Goal: Check status: Check status

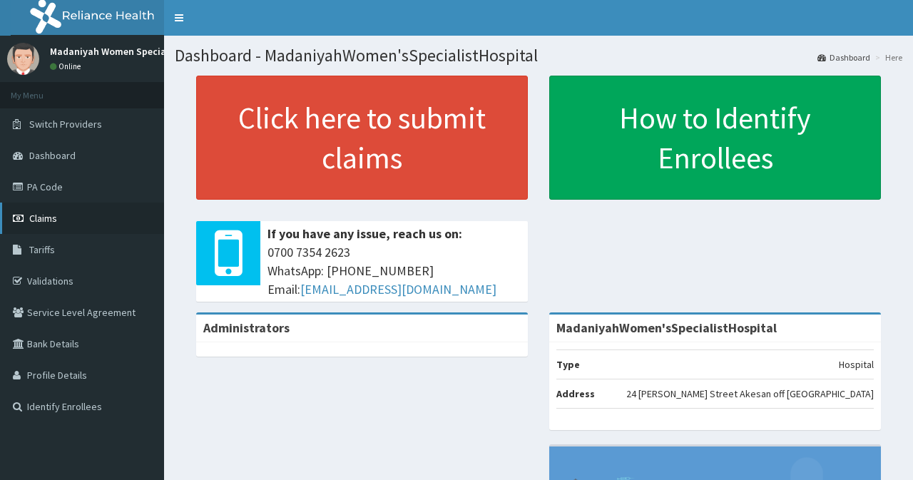
click at [51, 219] on span "Claims" at bounding box center [43, 218] width 28 height 13
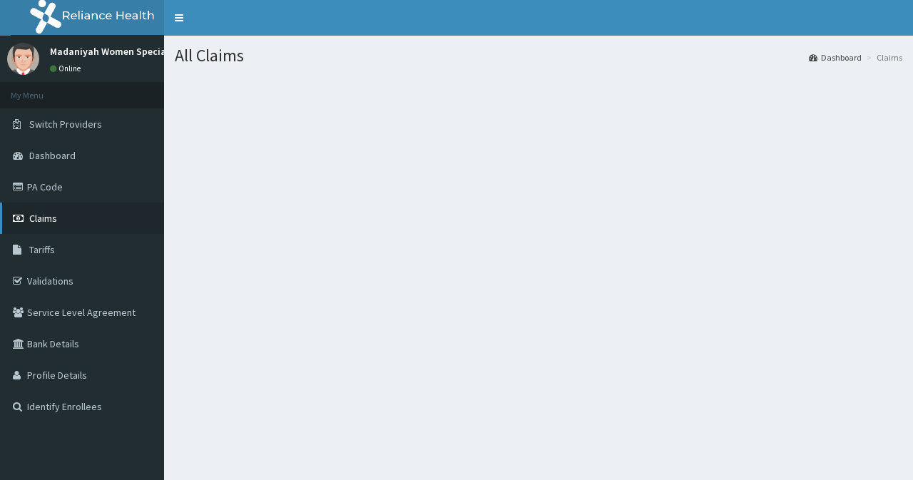
click at [50, 223] on span "Claims" at bounding box center [43, 218] width 28 height 13
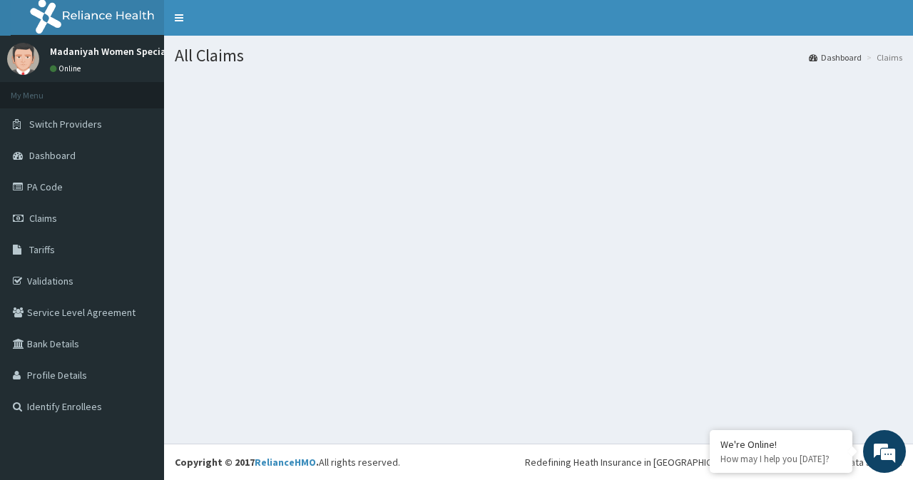
drag, startPoint x: 0, startPoint y: 171, endPoint x: 880, endPoint y: 59, distance: 886.7
click at [880, 59] on li "Claims" at bounding box center [882, 57] width 39 height 12
click at [852, 57] on link "Dashboard" at bounding box center [835, 57] width 53 height 12
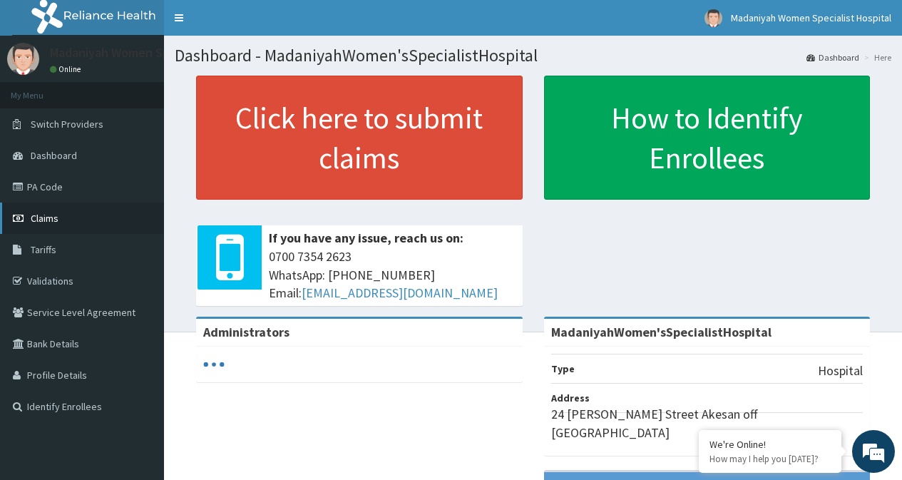
click at [47, 225] on link "Claims" at bounding box center [82, 218] width 164 height 31
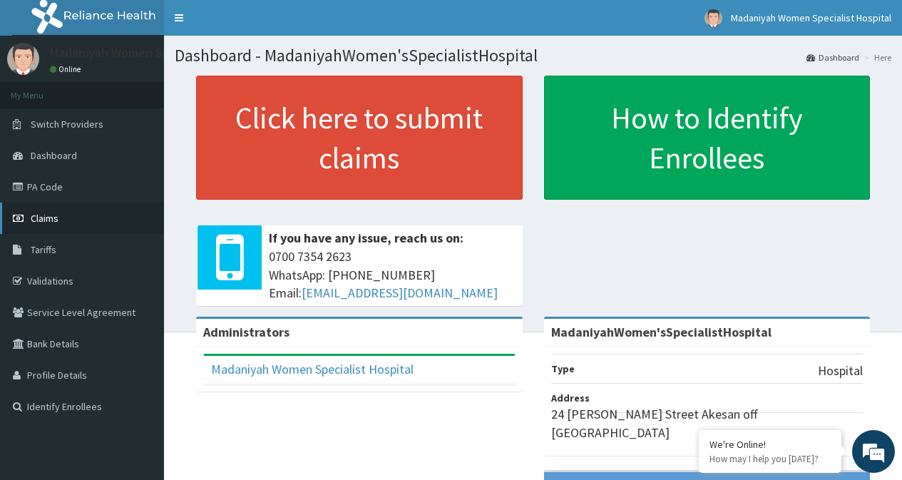
click at [63, 218] on link "Claims" at bounding box center [82, 218] width 164 height 31
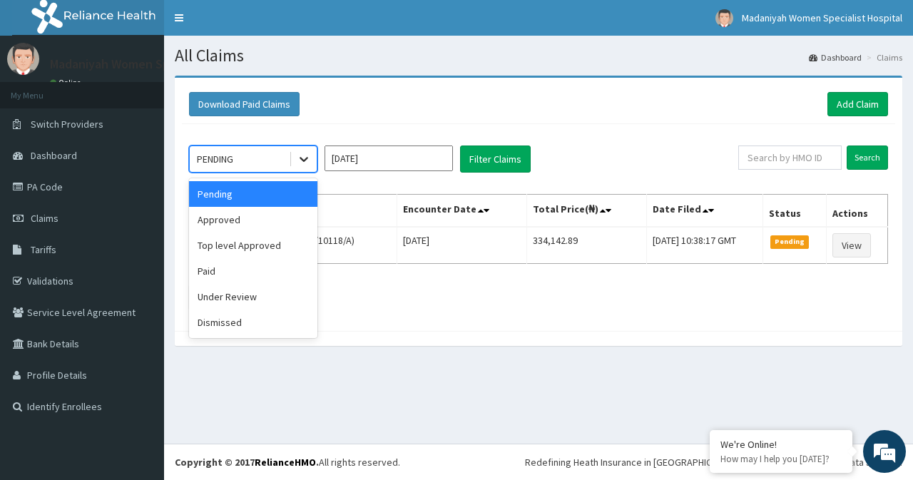
click at [311, 159] on div at bounding box center [304, 159] width 26 height 26
click at [225, 279] on div "Paid" at bounding box center [253, 271] width 128 height 26
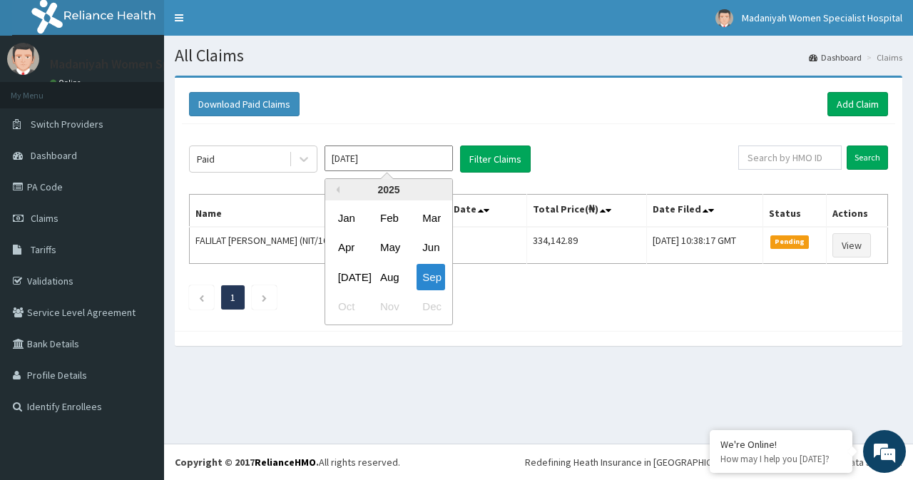
click at [376, 152] on input "Sep 2025" at bounding box center [389, 159] width 128 height 26
click at [394, 274] on div "Aug" at bounding box center [389, 277] width 29 height 26
type input "[DATE]"
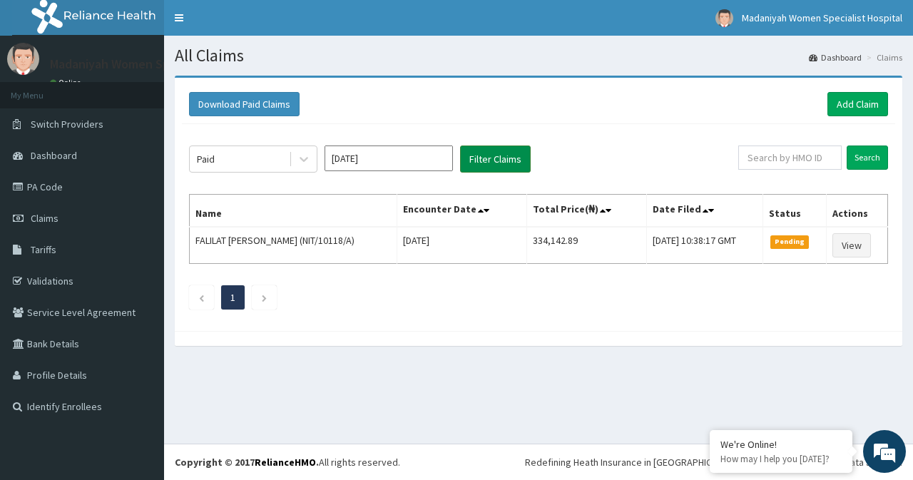
click at [482, 163] on button "Filter Claims" at bounding box center [495, 159] width 71 height 27
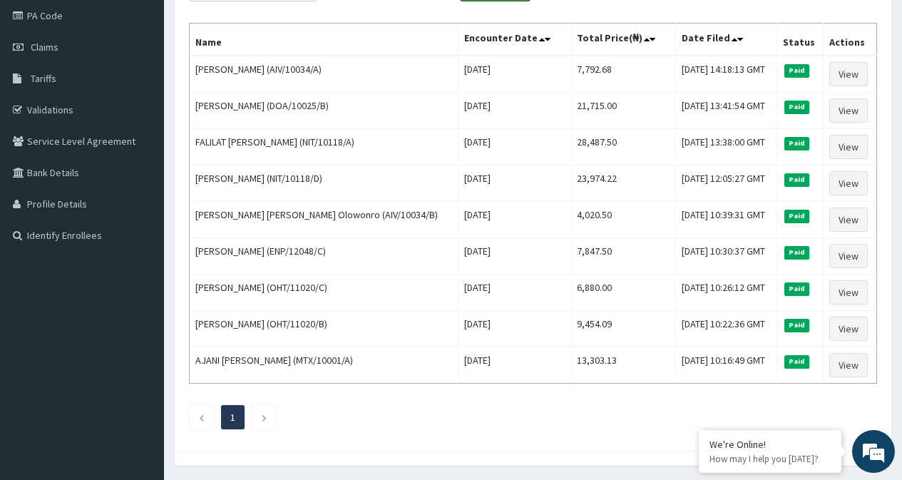
scroll to position [161, 0]
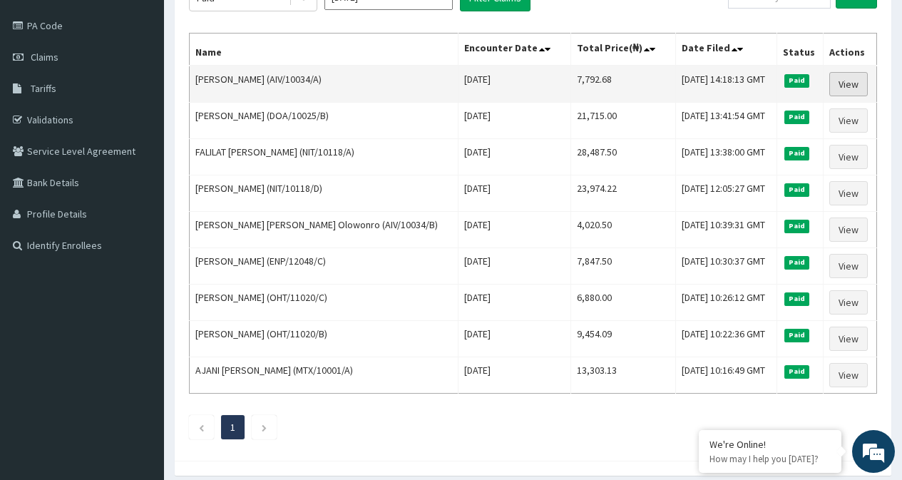
click at [845, 86] on link "View" at bounding box center [849, 84] width 39 height 24
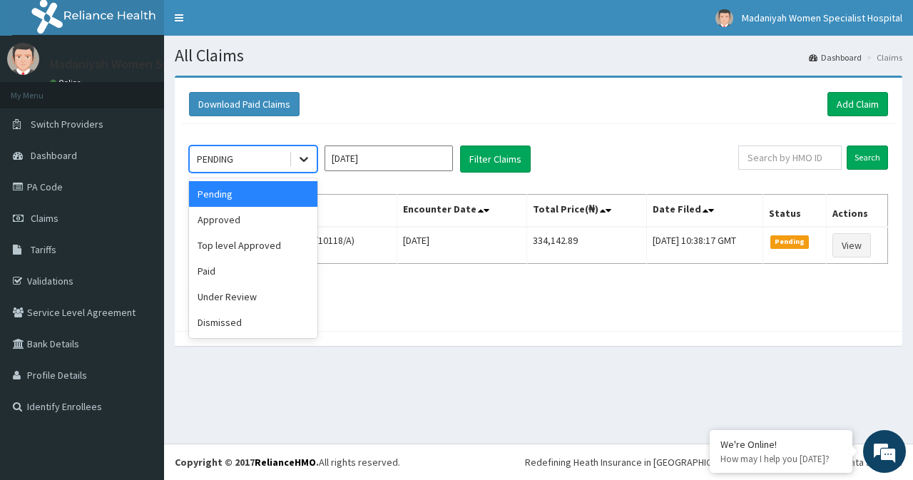
click at [302, 157] on icon at bounding box center [304, 159] width 14 height 14
click at [210, 278] on div "Paid" at bounding box center [253, 271] width 128 height 26
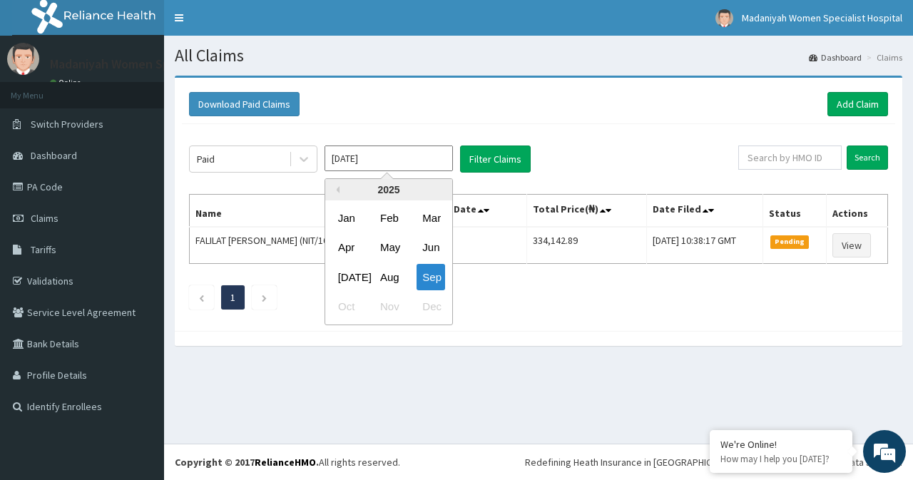
click at [390, 161] on input "Sep 2025" at bounding box center [389, 159] width 128 height 26
click at [385, 275] on div "Aug" at bounding box center [389, 277] width 29 height 26
type input "[DATE]"
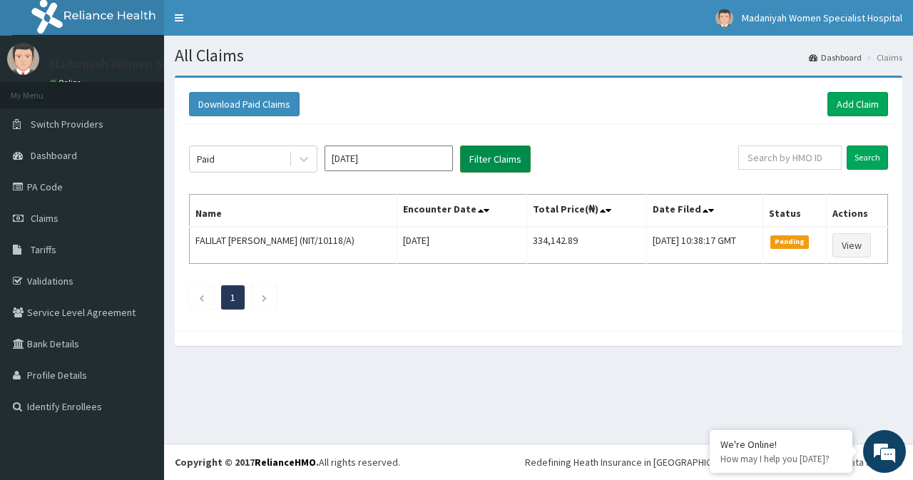
click at [472, 158] on button "Filter Claims" at bounding box center [495, 159] width 71 height 27
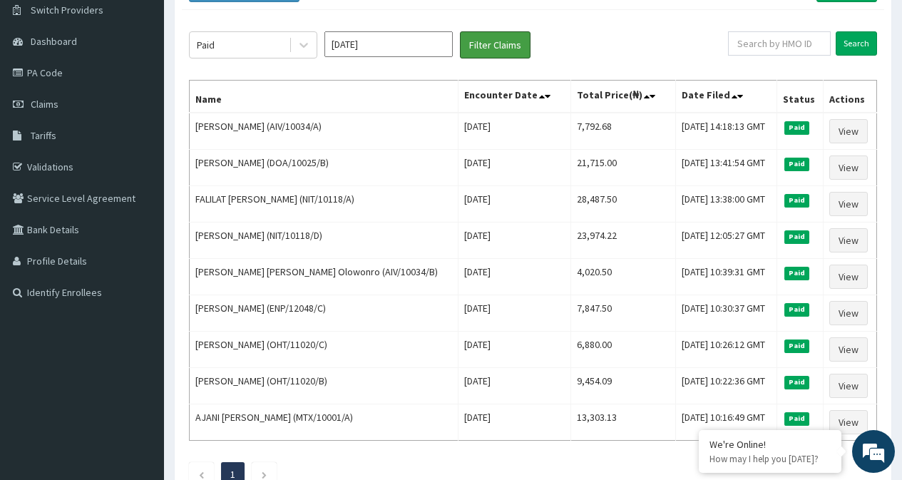
scroll to position [143, 0]
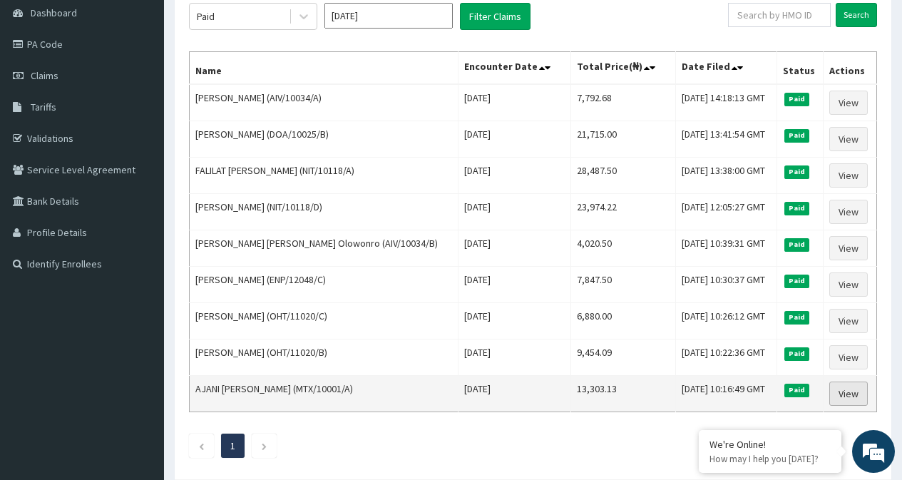
click at [847, 402] on link "View" at bounding box center [849, 394] width 39 height 24
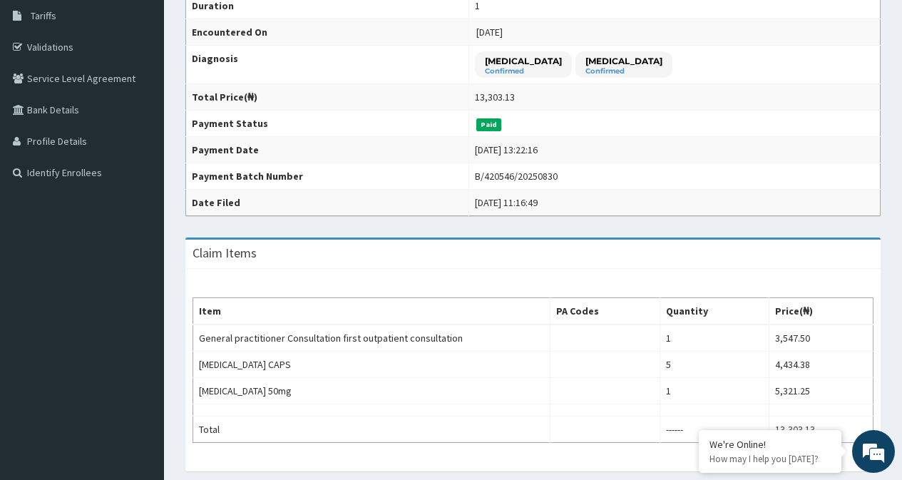
scroll to position [248, 0]
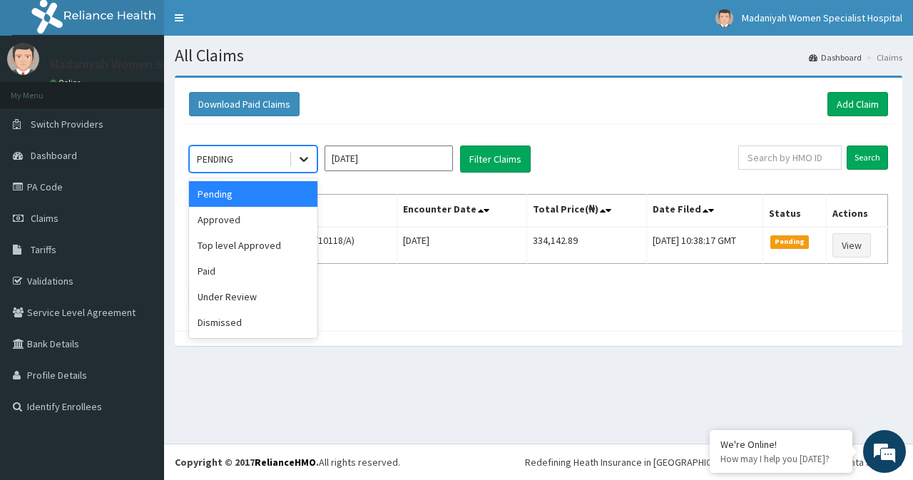
click at [306, 158] on icon at bounding box center [304, 160] width 9 height 5
click at [238, 270] on div "Paid" at bounding box center [253, 271] width 128 height 26
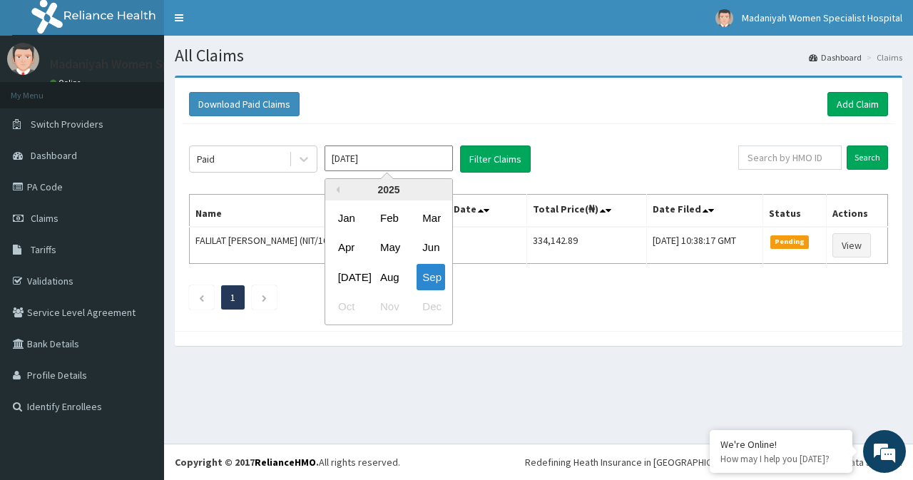
click at [378, 156] on input "[DATE]" at bounding box center [389, 159] width 128 height 26
click at [386, 273] on div "Aug" at bounding box center [389, 277] width 29 height 26
type input "[DATE]"
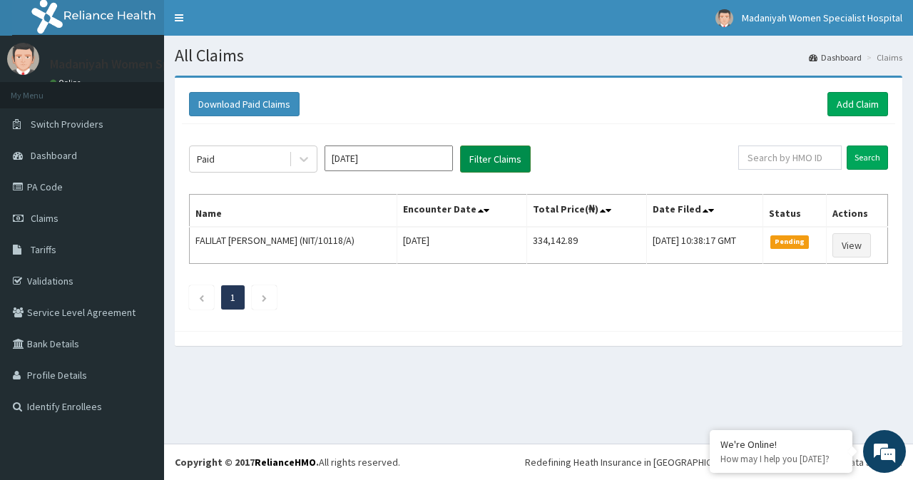
click at [484, 159] on button "Filter Claims" at bounding box center [495, 159] width 71 height 27
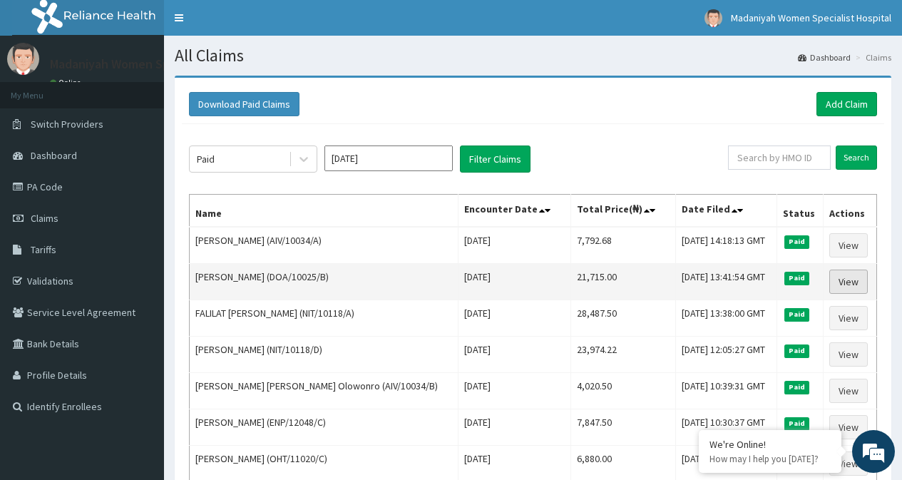
click at [861, 279] on link "View" at bounding box center [849, 282] width 39 height 24
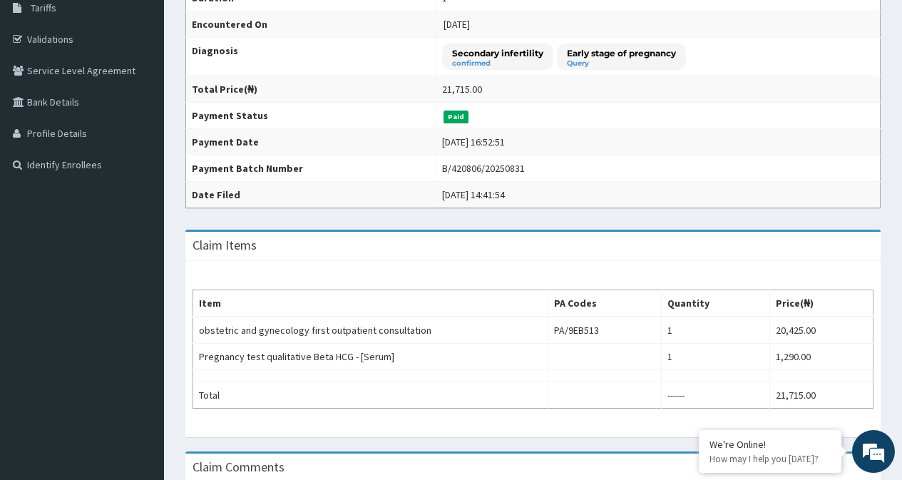
scroll to position [248, 0]
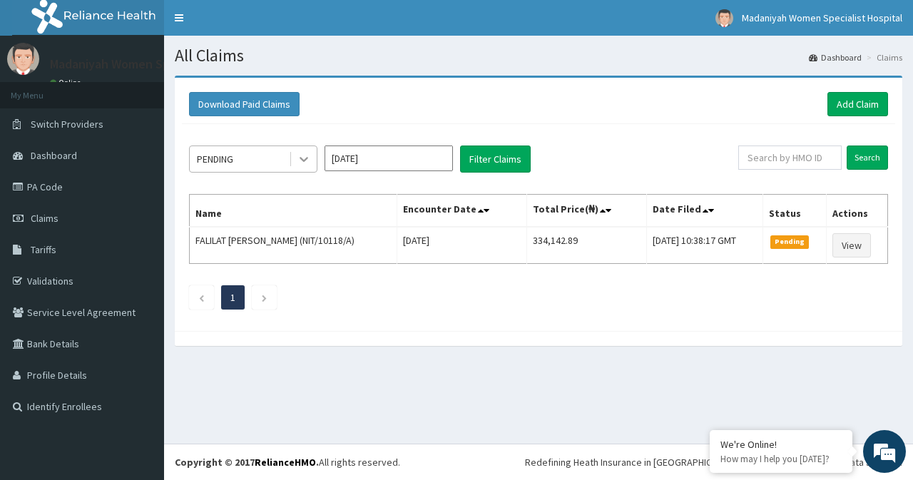
click at [305, 158] on icon at bounding box center [304, 159] width 14 height 14
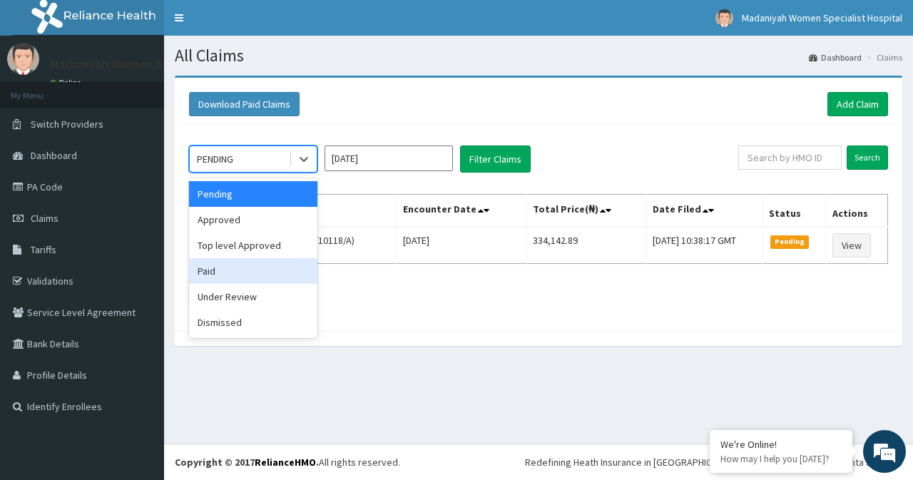
click at [244, 263] on div "Paid" at bounding box center [253, 271] width 128 height 26
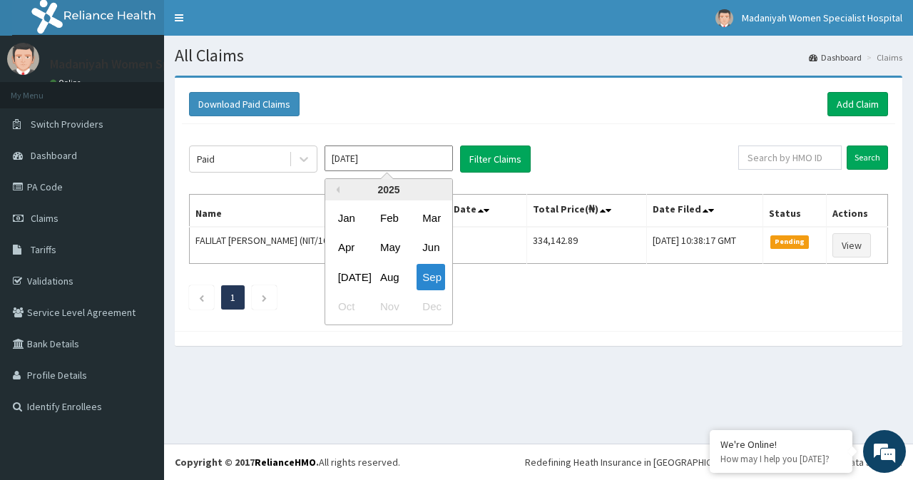
click at [370, 162] on input "[DATE]" at bounding box center [389, 159] width 128 height 26
click at [379, 282] on div "Aug" at bounding box center [389, 277] width 29 height 26
type input "[DATE]"
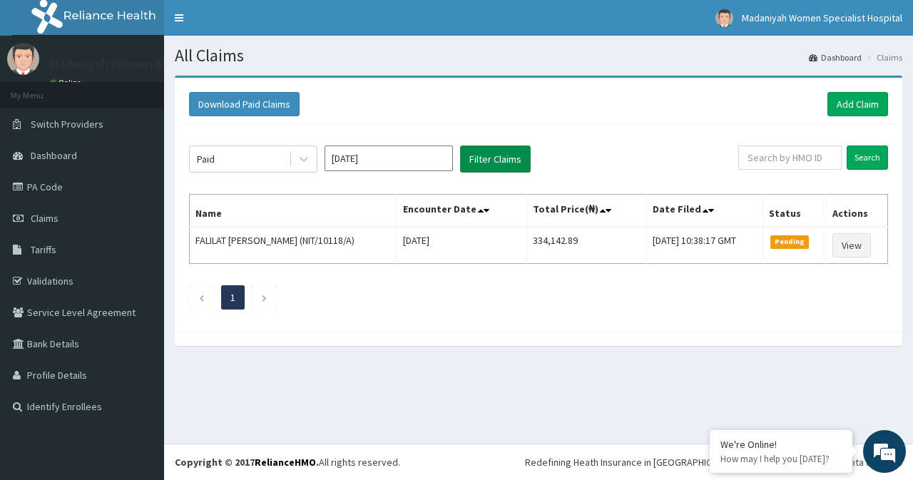
click at [464, 158] on button "Filter Claims" at bounding box center [495, 159] width 71 height 27
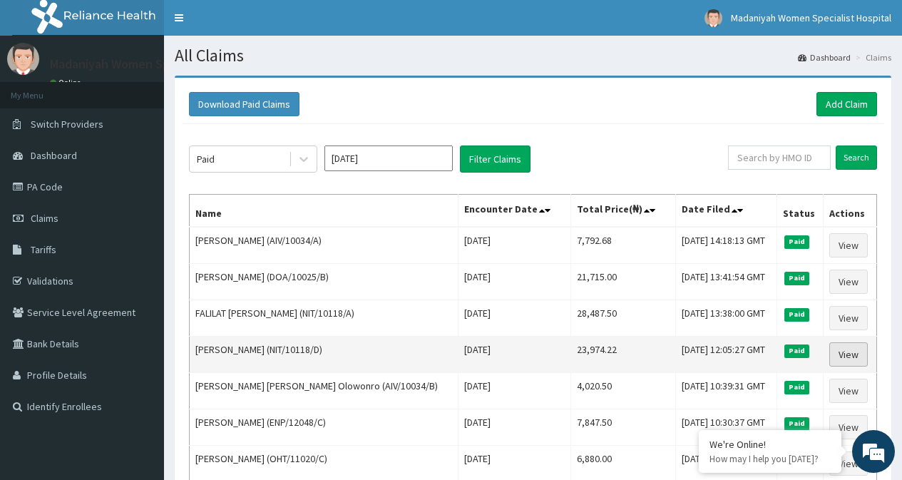
click at [846, 350] on link "View" at bounding box center [849, 354] width 39 height 24
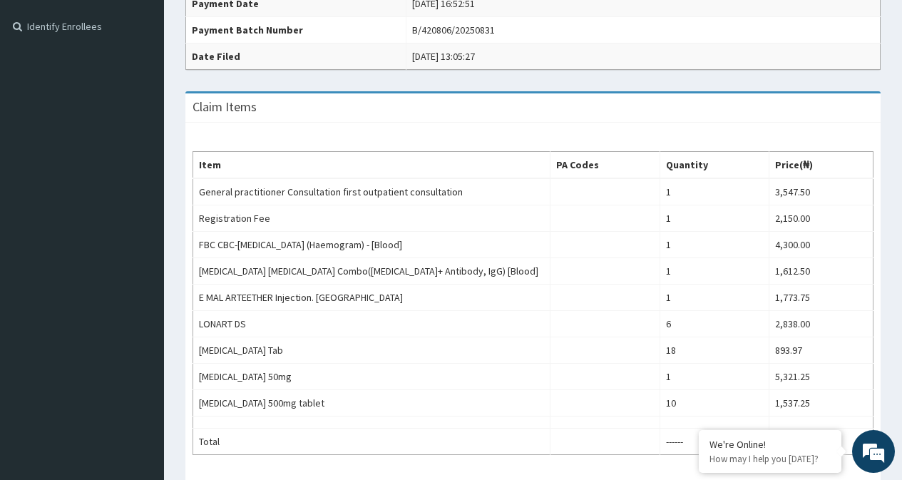
scroll to position [437, 0]
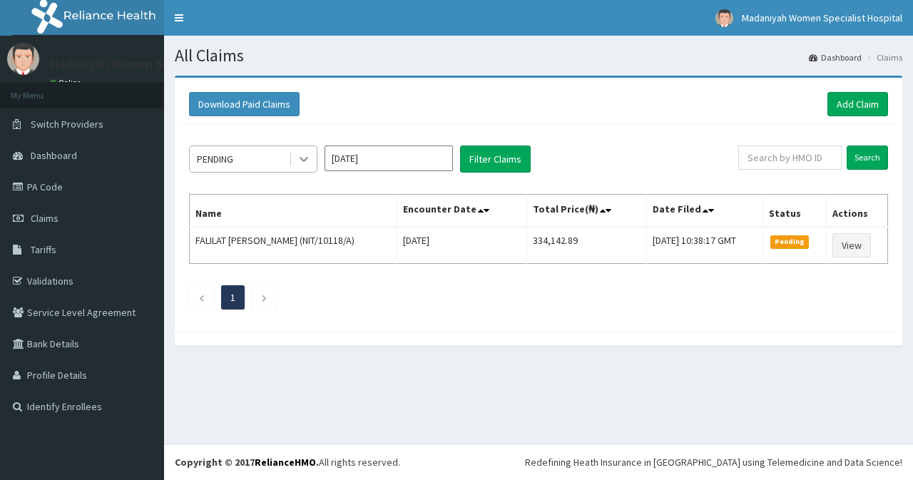
click at [308, 153] on icon at bounding box center [304, 159] width 14 height 14
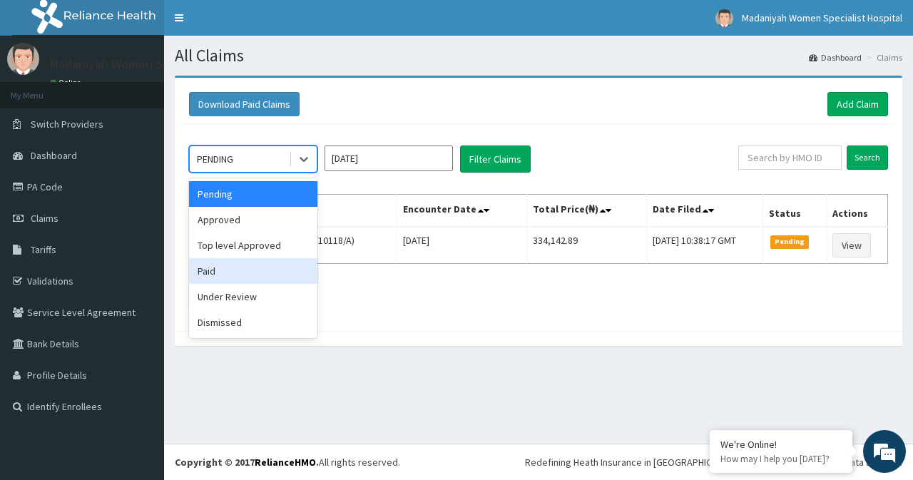
click at [254, 262] on div "Paid" at bounding box center [253, 271] width 128 height 26
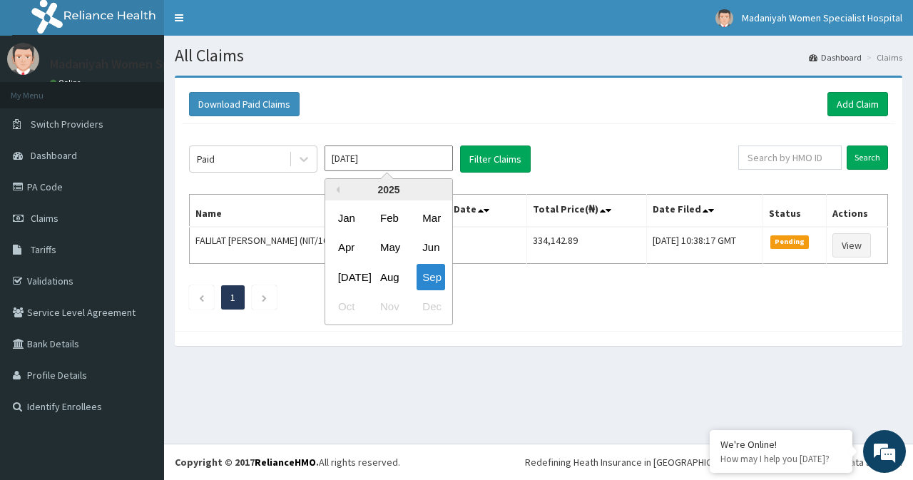
click at [362, 158] on input "[DATE]" at bounding box center [389, 159] width 128 height 26
click at [381, 273] on div "Aug" at bounding box center [389, 277] width 29 height 26
type input "[DATE]"
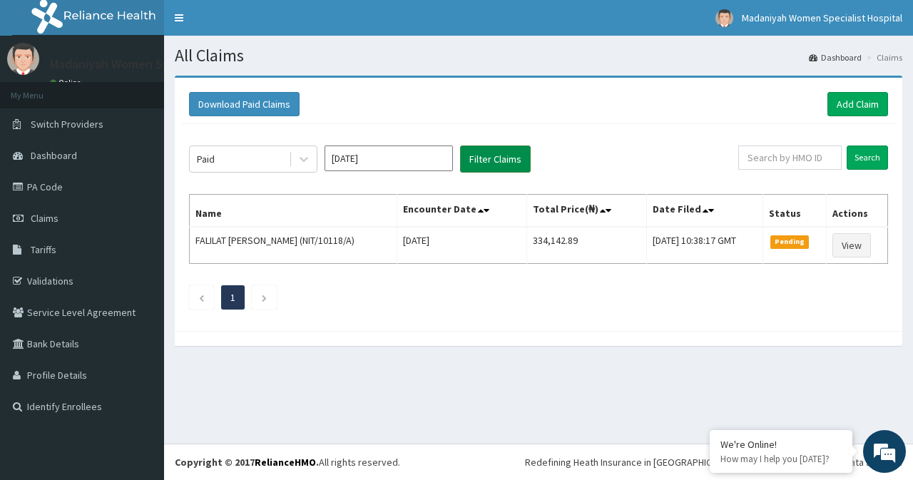
click at [483, 155] on button "Filter Claims" at bounding box center [495, 159] width 71 height 27
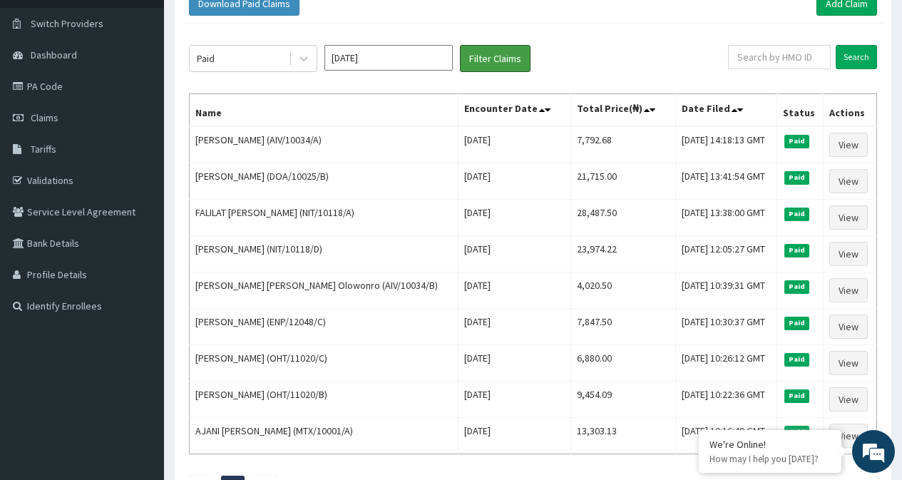
scroll to position [114, 0]
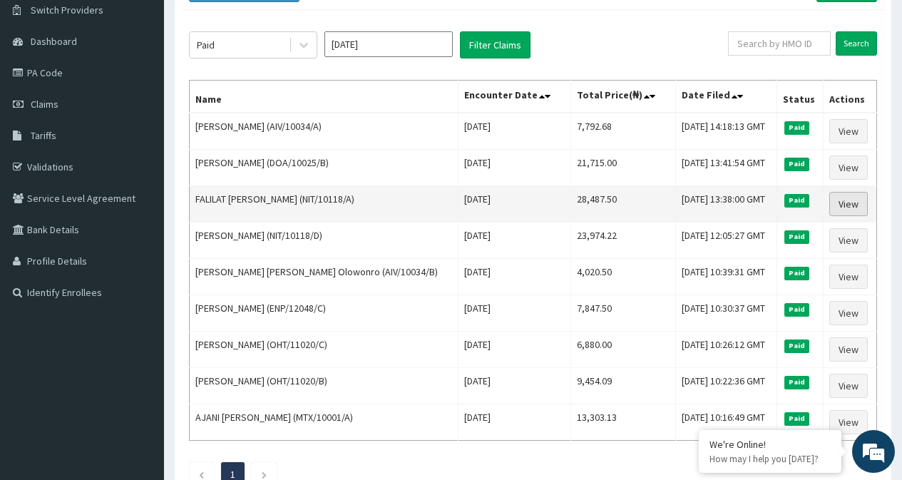
click at [845, 203] on link "View" at bounding box center [849, 204] width 39 height 24
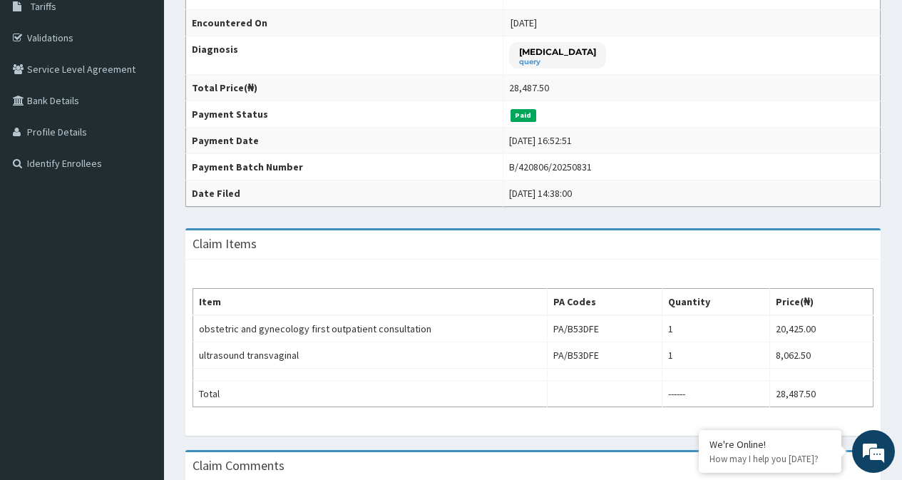
scroll to position [257, 0]
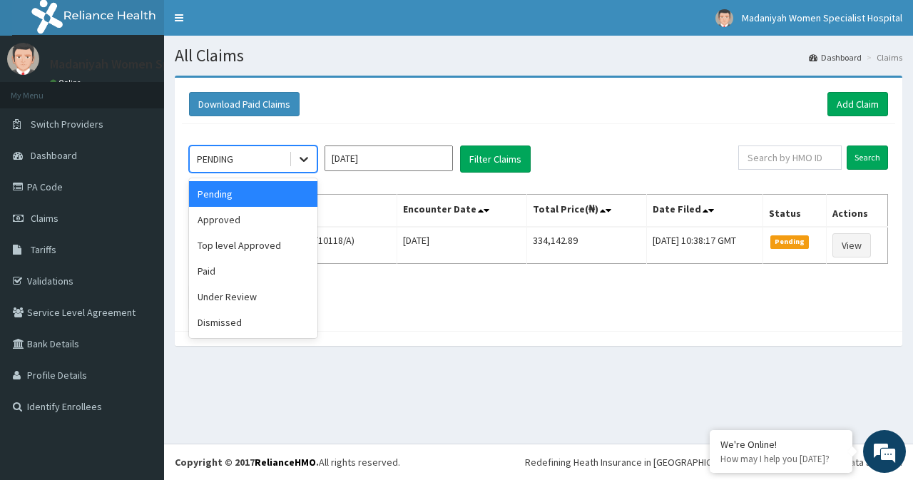
click at [307, 163] on icon at bounding box center [304, 159] width 14 height 14
click at [258, 273] on div "Paid" at bounding box center [253, 271] width 128 height 26
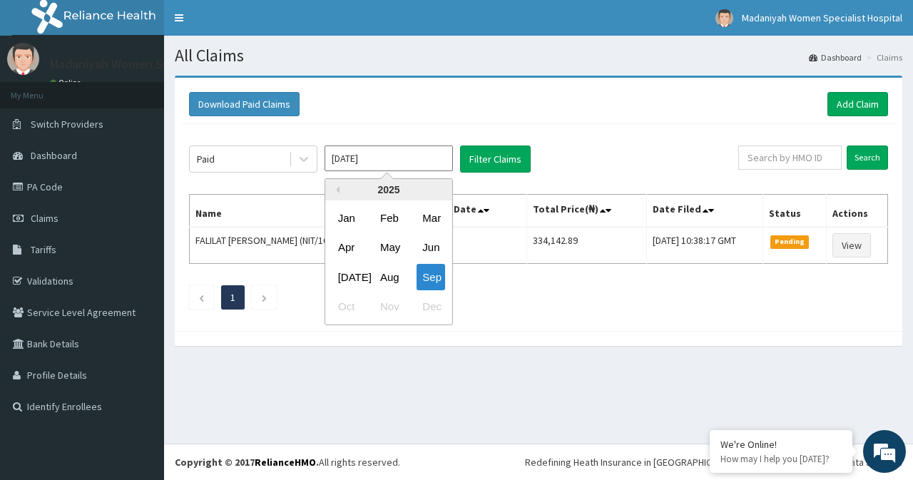
click at [379, 156] on input "Sep 2025" at bounding box center [389, 159] width 128 height 26
click at [390, 275] on div "Aug" at bounding box center [389, 277] width 29 height 26
type input "Aug 2025"
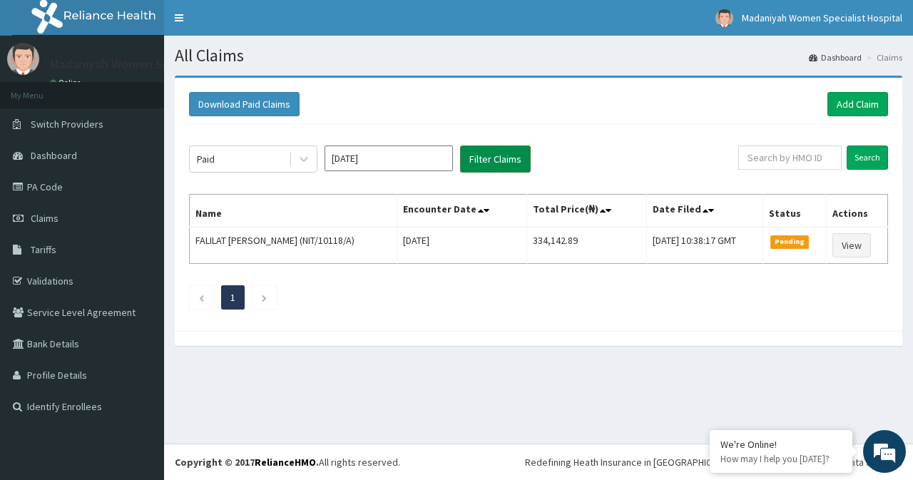
click at [477, 152] on button "Filter Claims" at bounding box center [495, 159] width 71 height 27
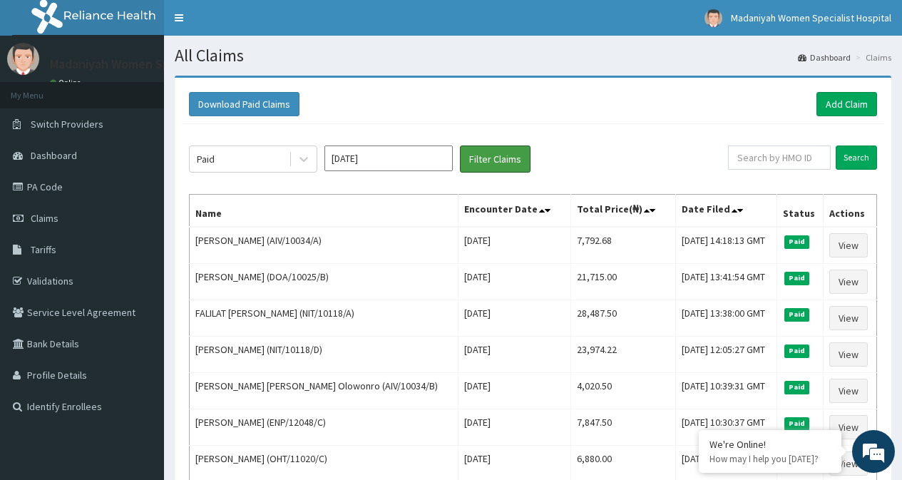
scroll to position [218, 0]
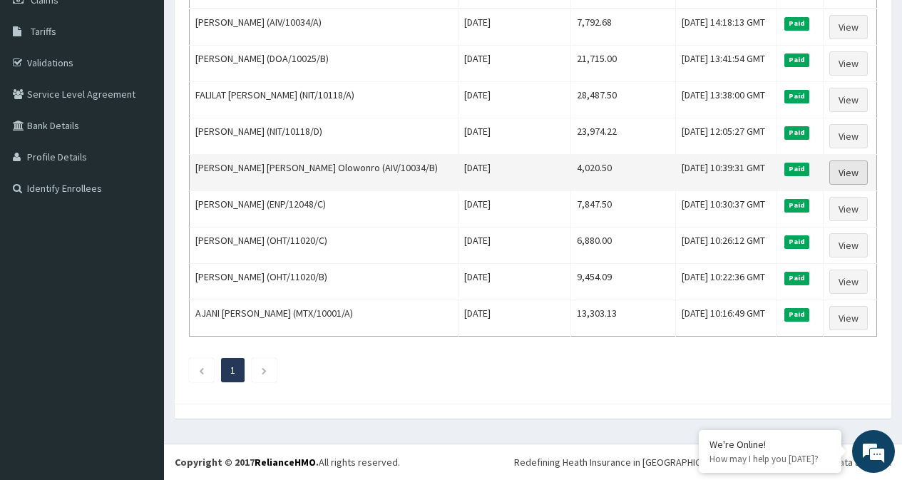
click at [860, 170] on link "View" at bounding box center [849, 173] width 39 height 24
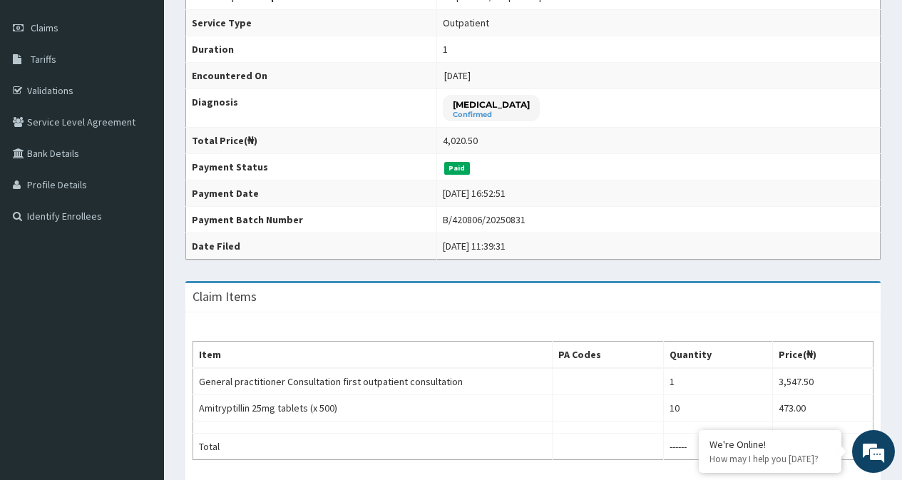
scroll to position [219, 0]
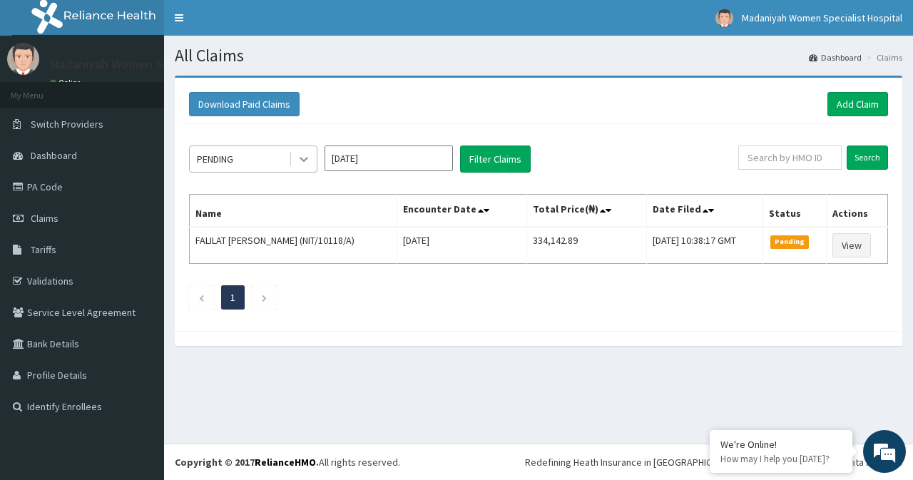
click at [305, 162] on icon at bounding box center [304, 159] width 14 height 14
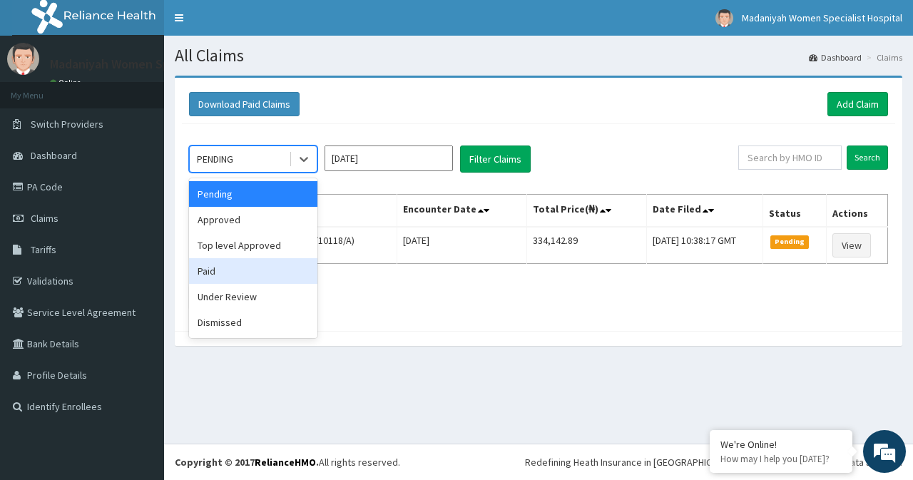
click at [238, 260] on div "Paid" at bounding box center [253, 271] width 128 height 26
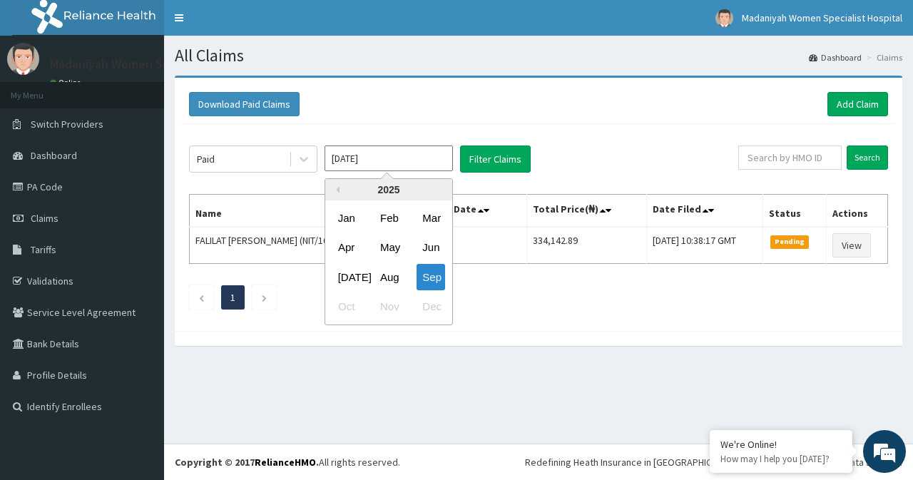
click at [375, 163] on input "[DATE]" at bounding box center [389, 159] width 128 height 26
click at [387, 273] on div "Aug" at bounding box center [389, 277] width 29 height 26
type input "[DATE]"
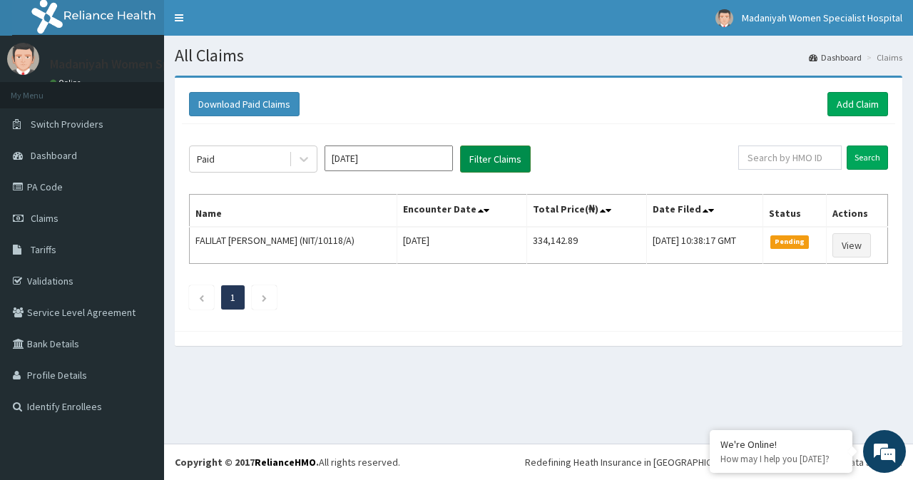
click at [481, 161] on button "Filter Claims" at bounding box center [495, 159] width 71 height 27
click at [497, 162] on button "Filter Claims" at bounding box center [495, 159] width 71 height 27
click at [419, 157] on input "[DATE]" at bounding box center [389, 159] width 128 height 26
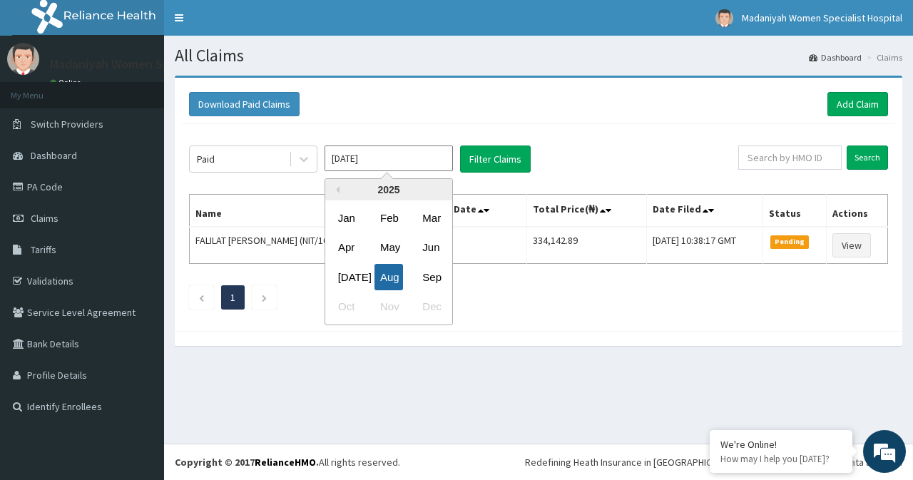
click at [385, 287] on div "Aug" at bounding box center [389, 277] width 29 height 26
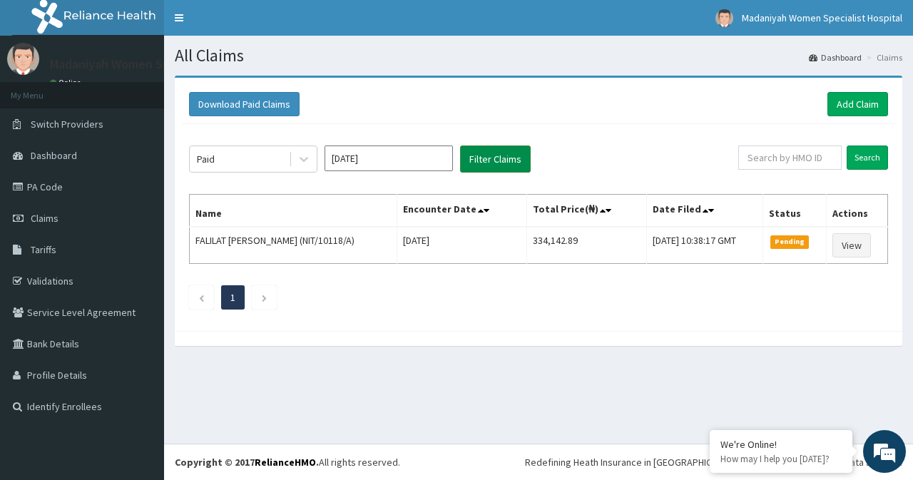
click at [474, 153] on button "Filter Claims" at bounding box center [495, 159] width 71 height 27
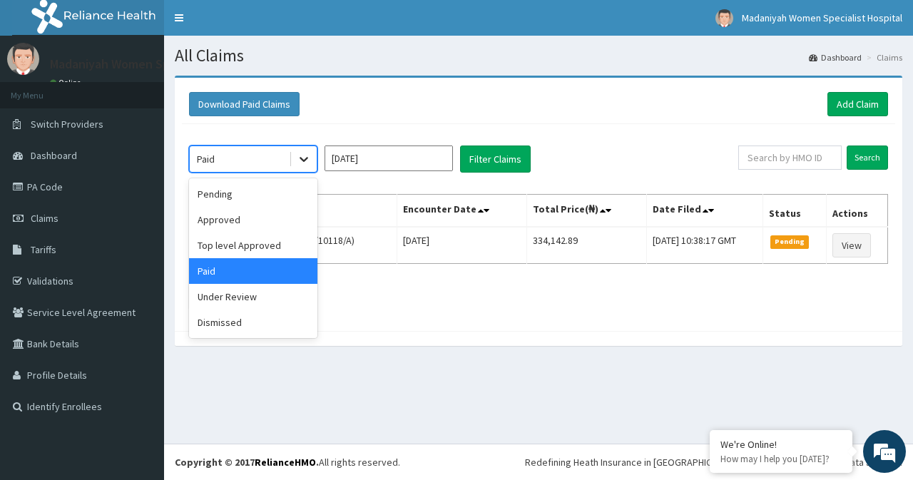
click at [305, 163] on icon at bounding box center [304, 159] width 14 height 14
click at [228, 278] on div "Paid" at bounding box center [253, 271] width 128 height 26
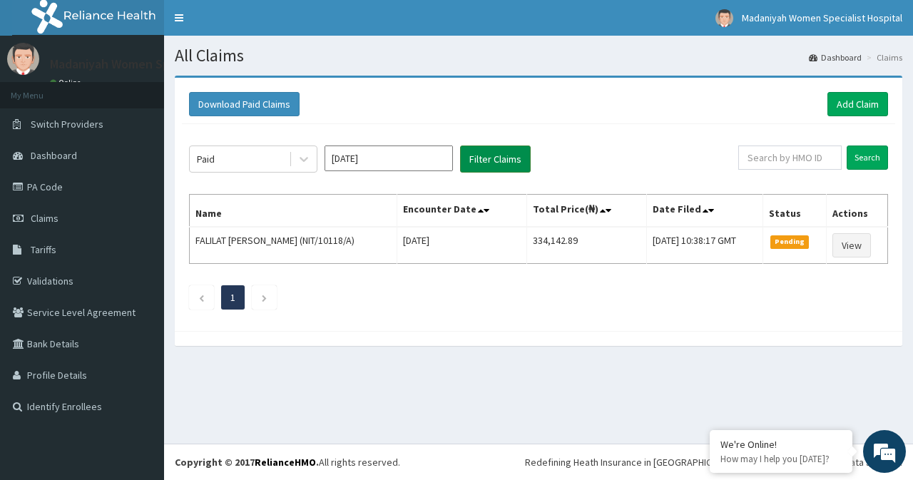
click at [470, 152] on button "Filter Claims" at bounding box center [495, 159] width 71 height 27
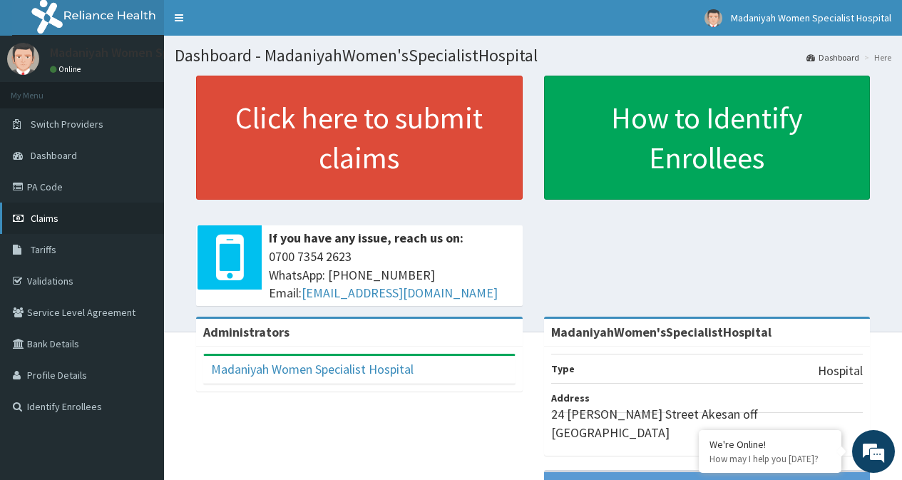
click at [114, 221] on link "Claims" at bounding box center [82, 218] width 164 height 31
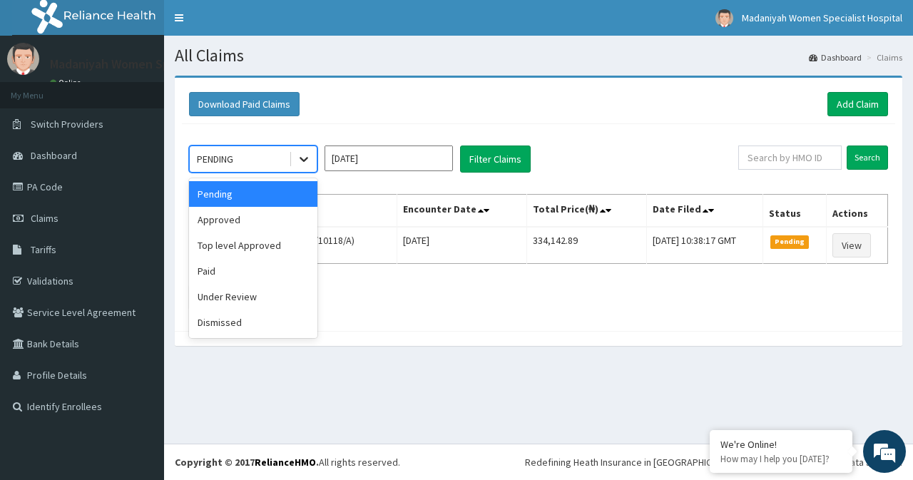
click at [303, 157] on icon at bounding box center [304, 159] width 14 height 14
click at [243, 273] on div "Paid" at bounding box center [253, 271] width 128 height 26
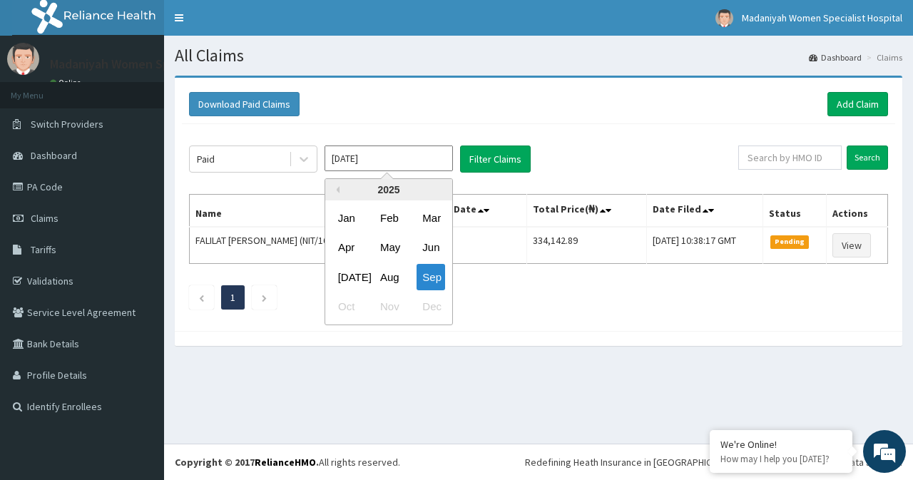
click at [366, 165] on input "[DATE]" at bounding box center [389, 159] width 128 height 26
click at [384, 273] on div "Aug" at bounding box center [389, 277] width 29 height 26
type input "Aug 2025"
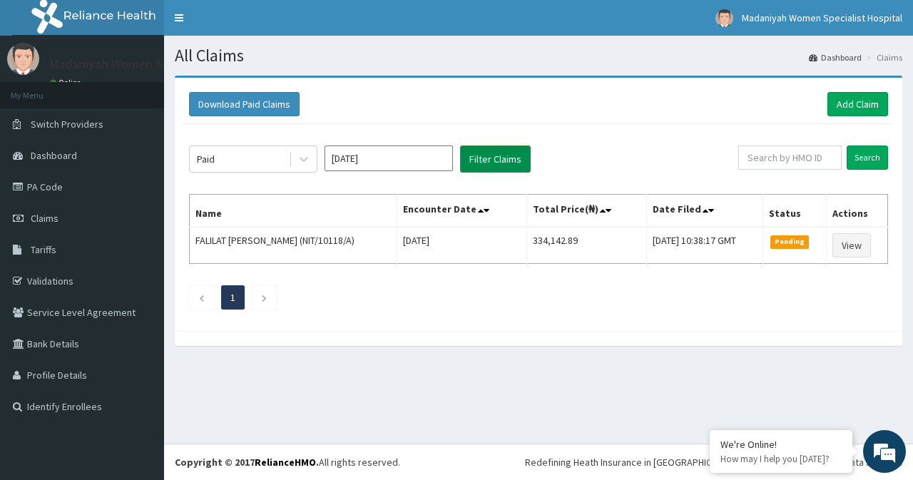
click at [490, 161] on button "Filter Claims" at bounding box center [495, 159] width 71 height 27
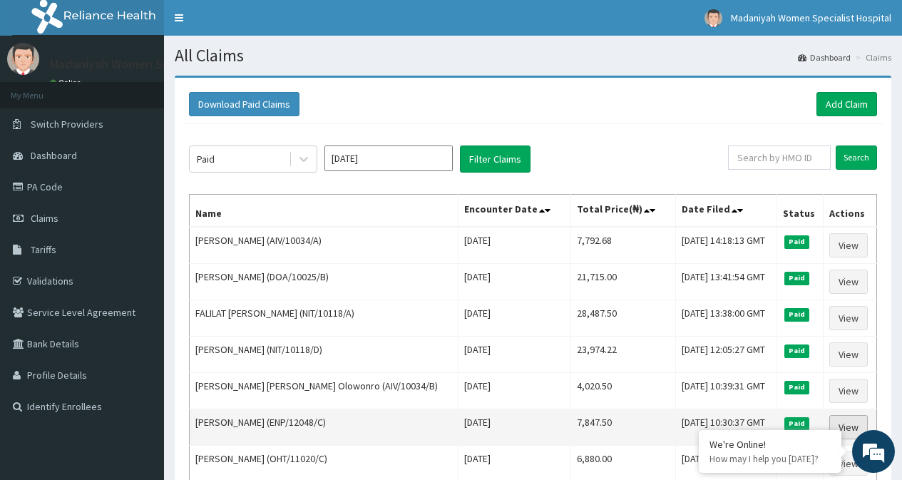
click at [839, 429] on link "View" at bounding box center [849, 427] width 39 height 24
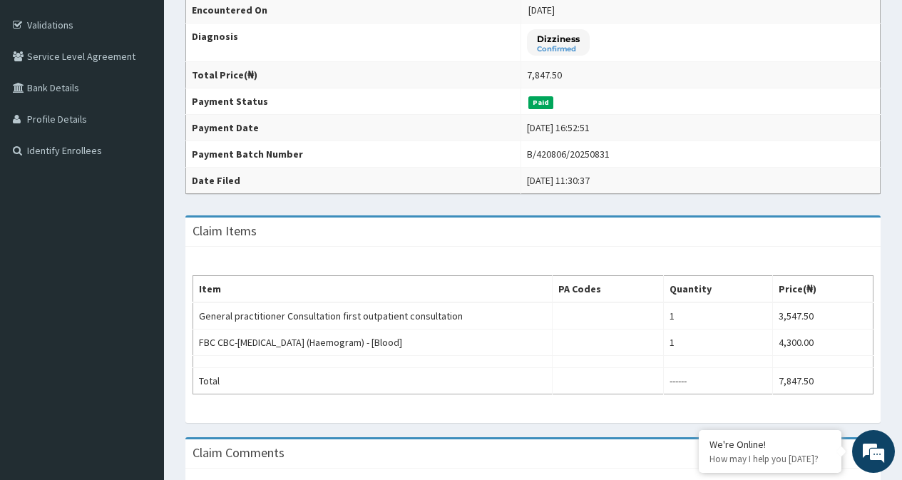
scroll to position [257, 0]
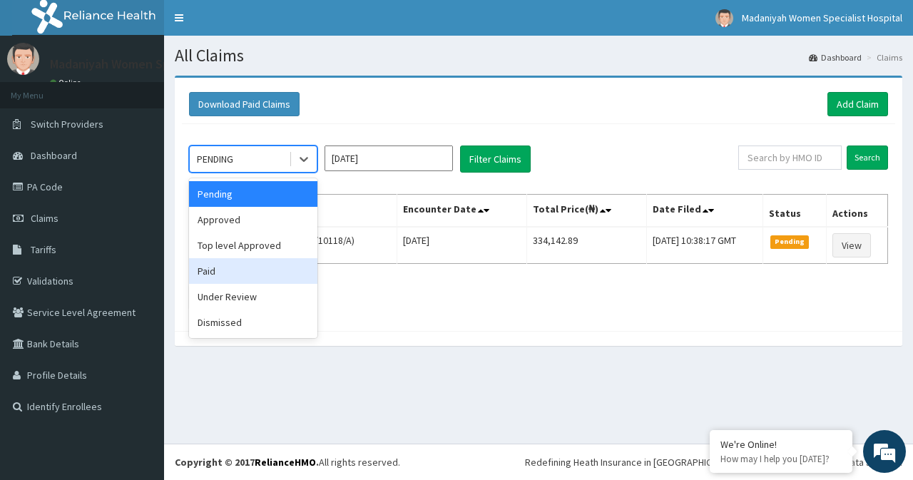
click at [220, 281] on div "Paid" at bounding box center [253, 271] width 128 height 26
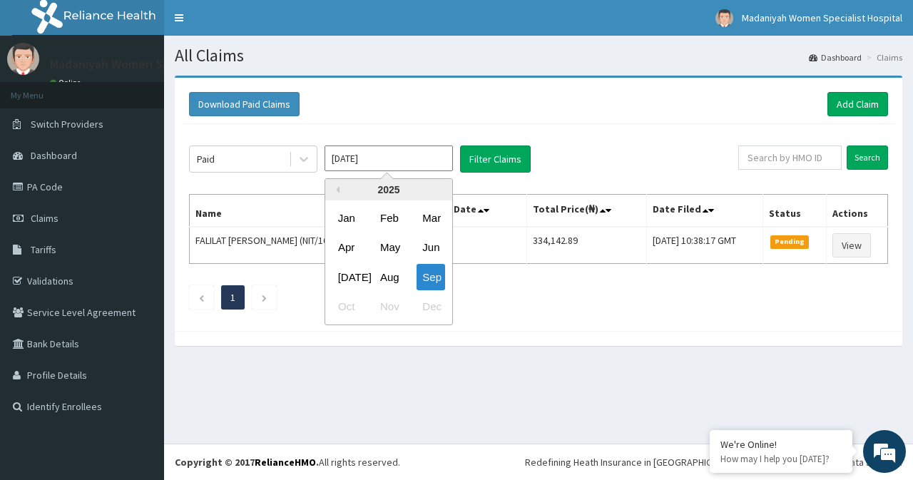
click at [371, 164] on input "[DATE]" at bounding box center [389, 159] width 128 height 26
click at [388, 267] on div "Aug" at bounding box center [389, 277] width 29 height 26
type input "[DATE]"
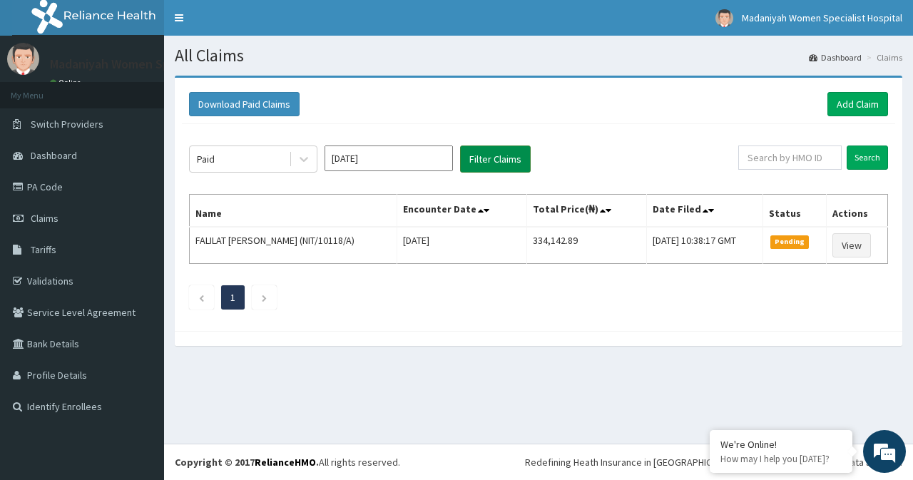
click at [486, 161] on button "Filter Claims" at bounding box center [495, 159] width 71 height 27
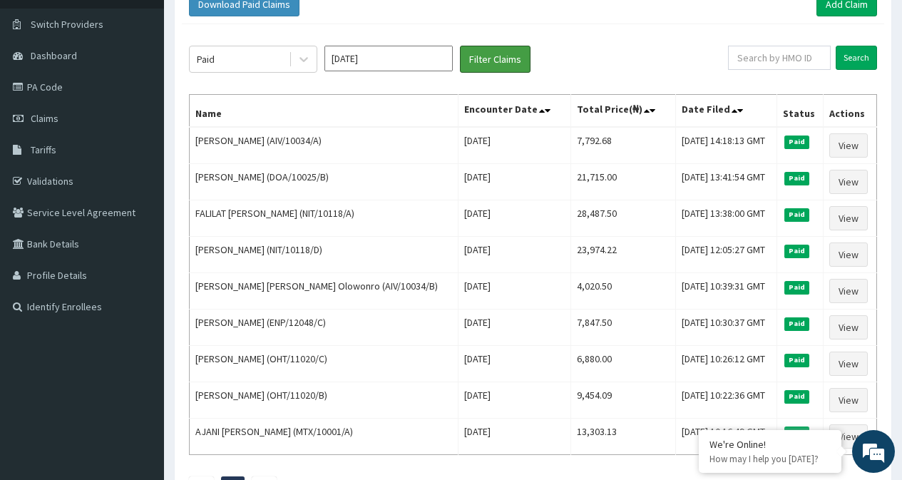
scroll to position [114, 0]
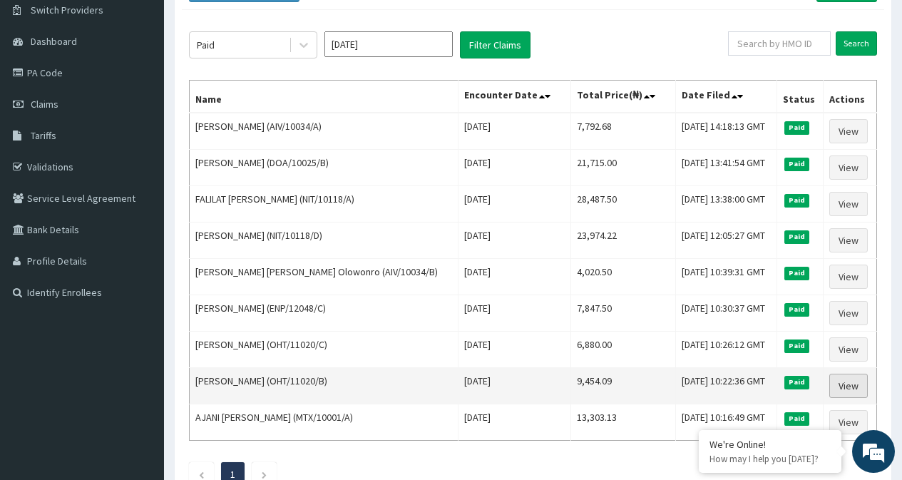
click at [847, 387] on link "View" at bounding box center [849, 386] width 39 height 24
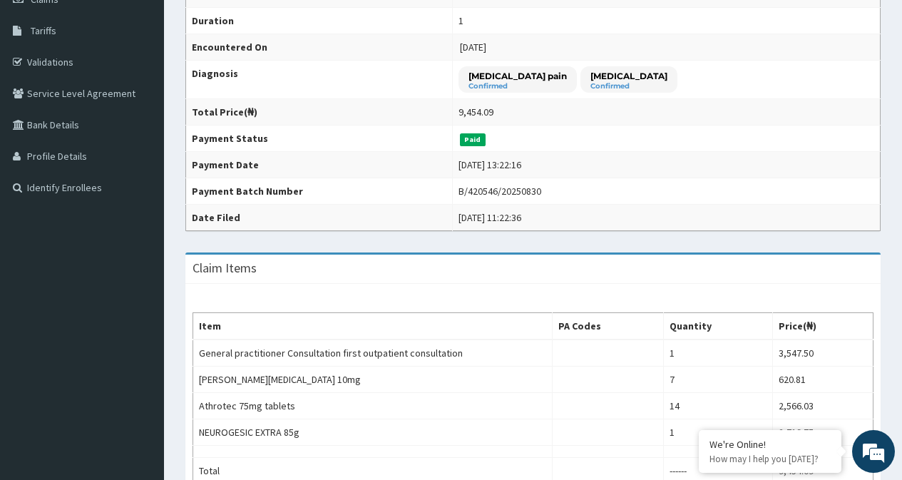
scroll to position [248, 0]
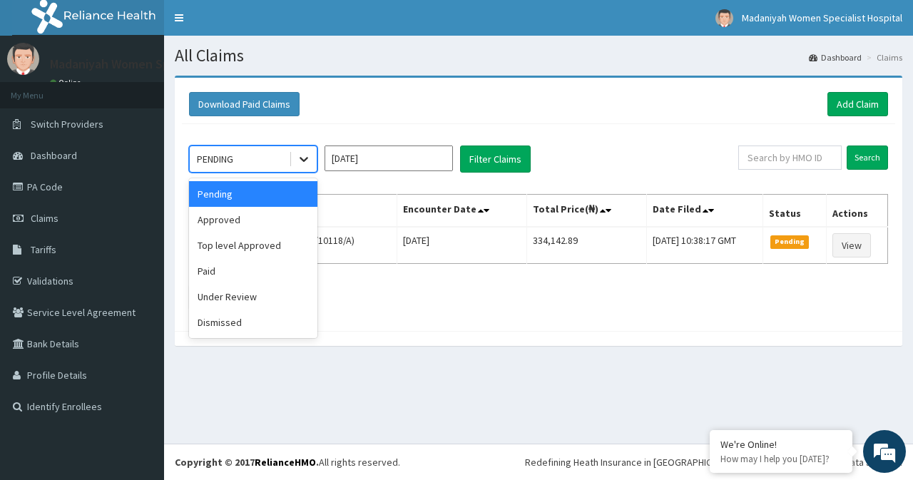
click at [298, 165] on icon at bounding box center [304, 159] width 14 height 14
click at [241, 268] on div "Paid" at bounding box center [253, 271] width 128 height 26
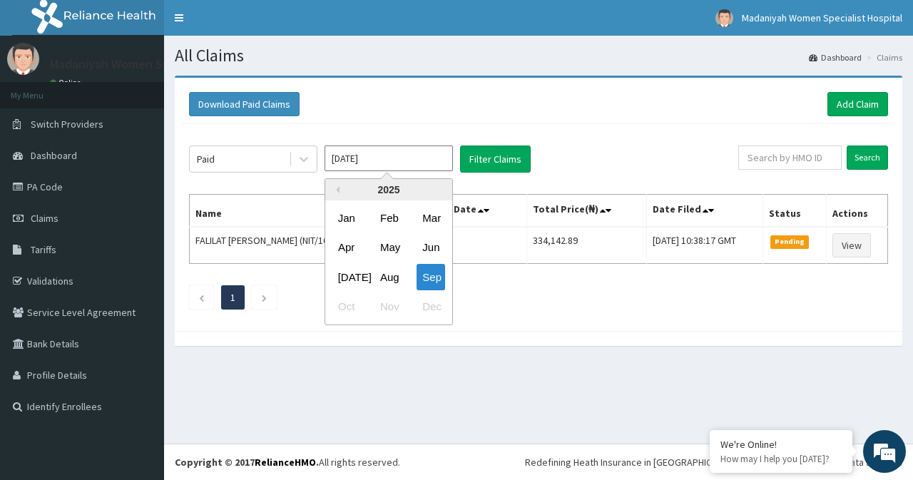
click at [372, 156] on input "Sep 2025" at bounding box center [389, 159] width 128 height 26
click at [390, 273] on div "Aug" at bounding box center [389, 277] width 29 height 26
type input "Aug 2025"
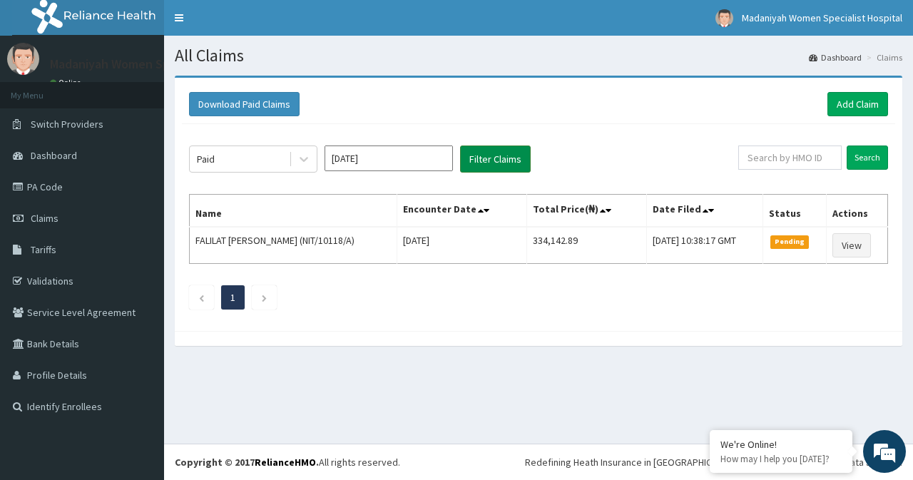
click at [482, 164] on button "Filter Claims" at bounding box center [495, 159] width 71 height 27
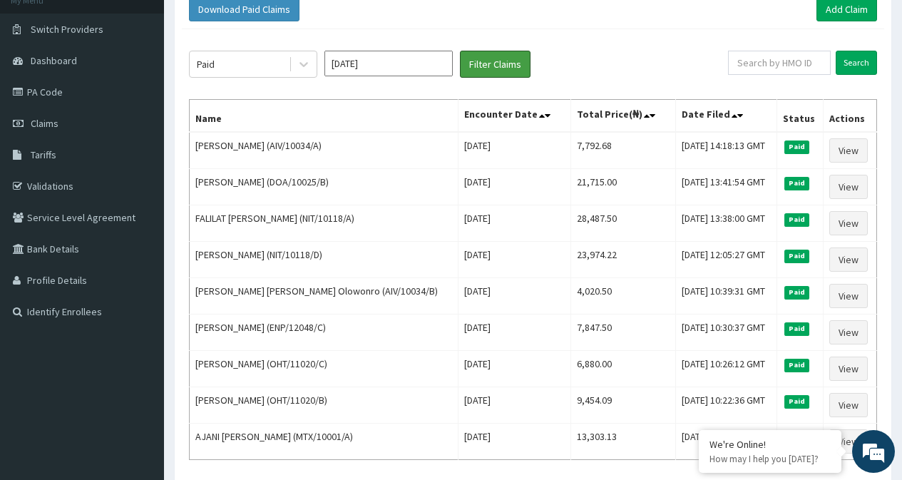
scroll to position [190, 0]
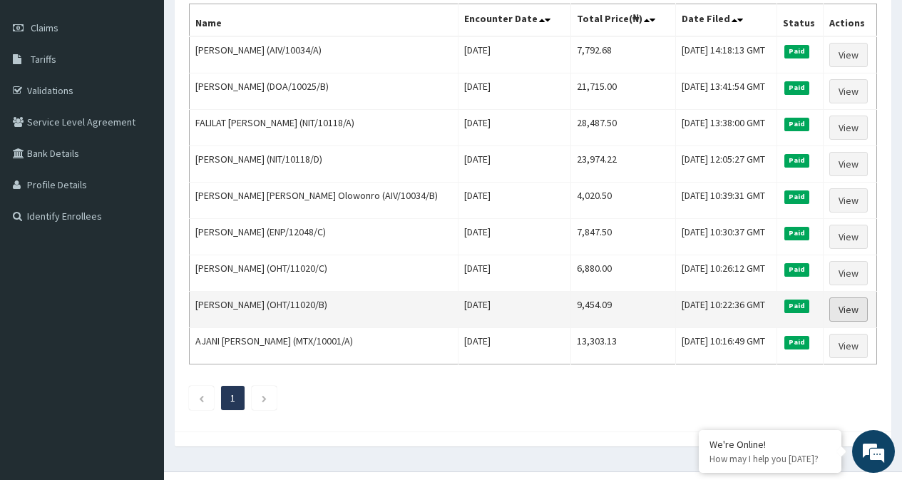
click at [845, 309] on link "View" at bounding box center [849, 309] width 39 height 24
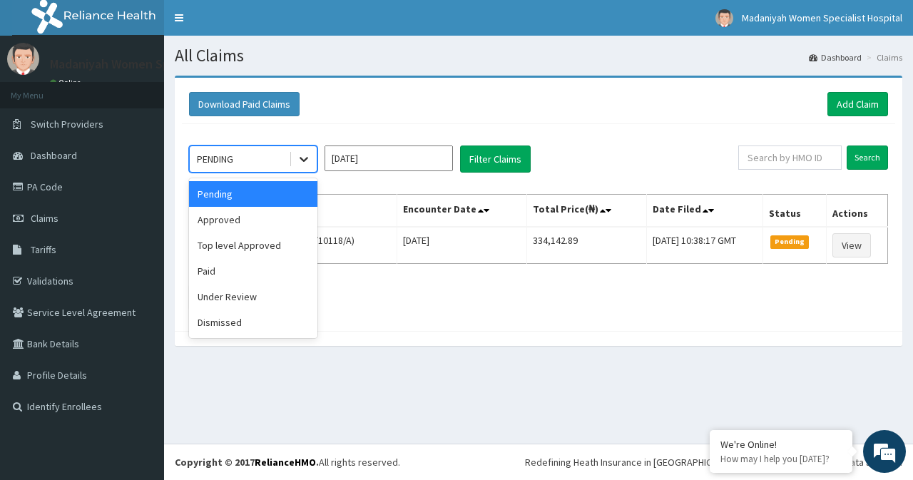
click at [303, 163] on icon at bounding box center [304, 159] width 14 height 14
click at [225, 275] on div "Paid" at bounding box center [253, 271] width 128 height 26
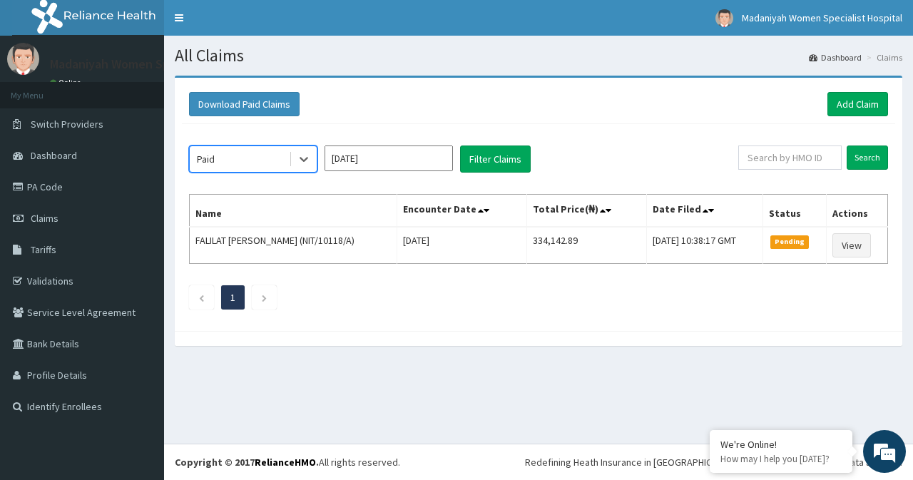
click at [418, 160] on input "Sep 2025" at bounding box center [389, 159] width 128 height 26
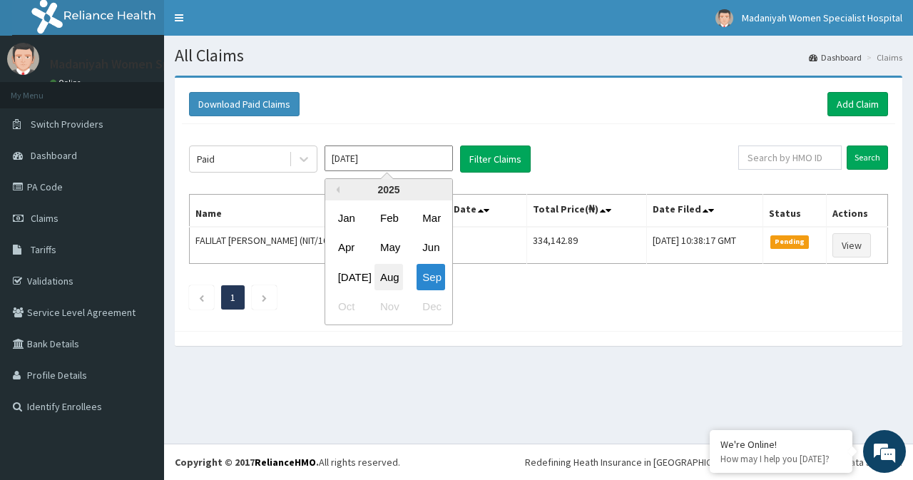
click at [392, 282] on div "Aug" at bounding box center [389, 277] width 29 height 26
type input "Aug 2025"
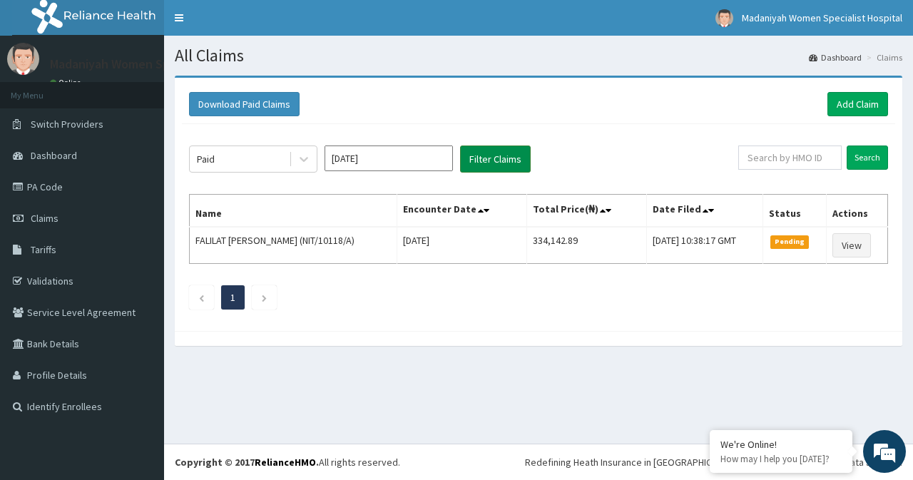
click at [471, 154] on button "Filter Claims" at bounding box center [495, 159] width 71 height 27
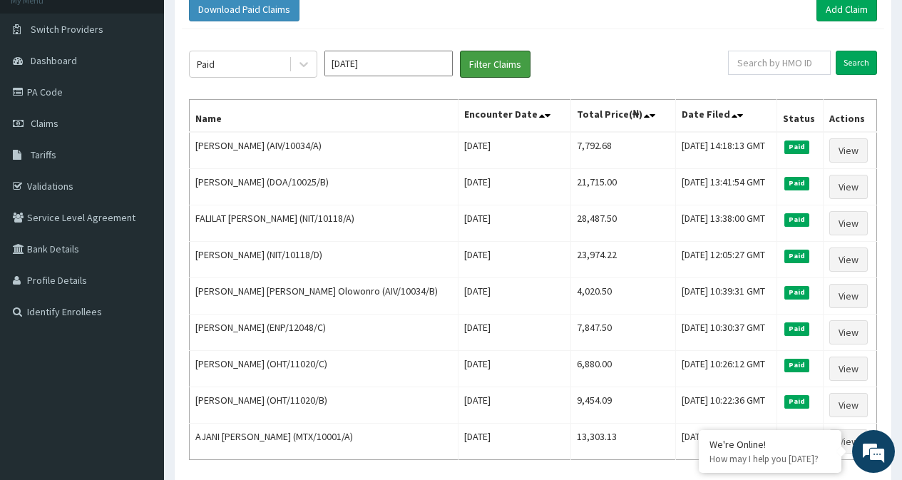
scroll to position [114, 0]
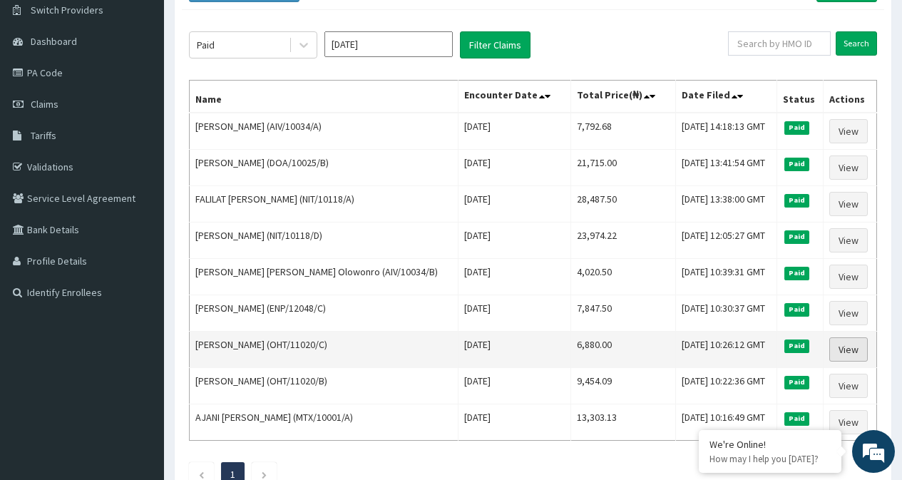
click at [834, 355] on link "View" at bounding box center [849, 349] width 39 height 24
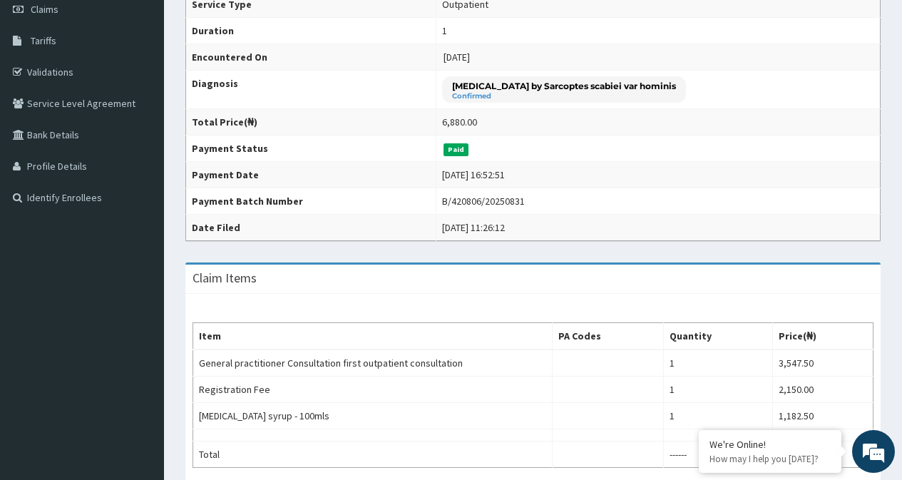
scroll to position [257, 0]
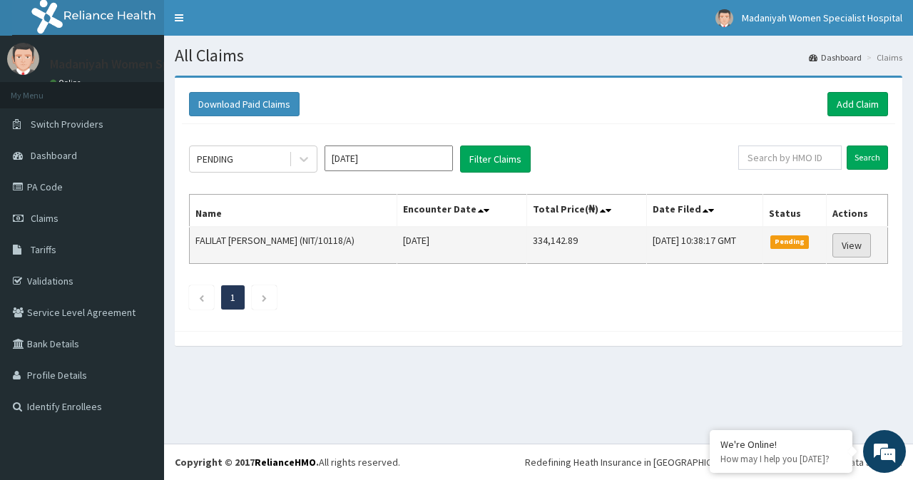
click at [850, 246] on link "View" at bounding box center [852, 245] width 39 height 24
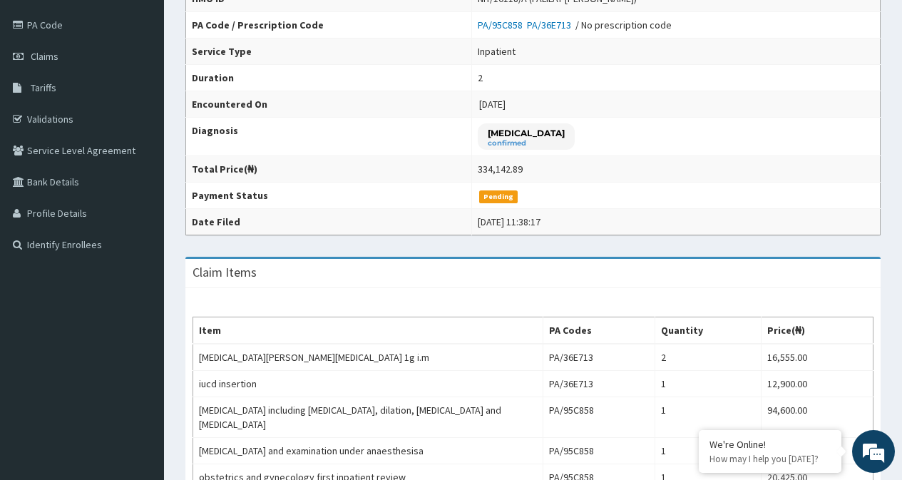
scroll to position [133, 0]
